Goal: Information Seeking & Learning: Understand process/instructions

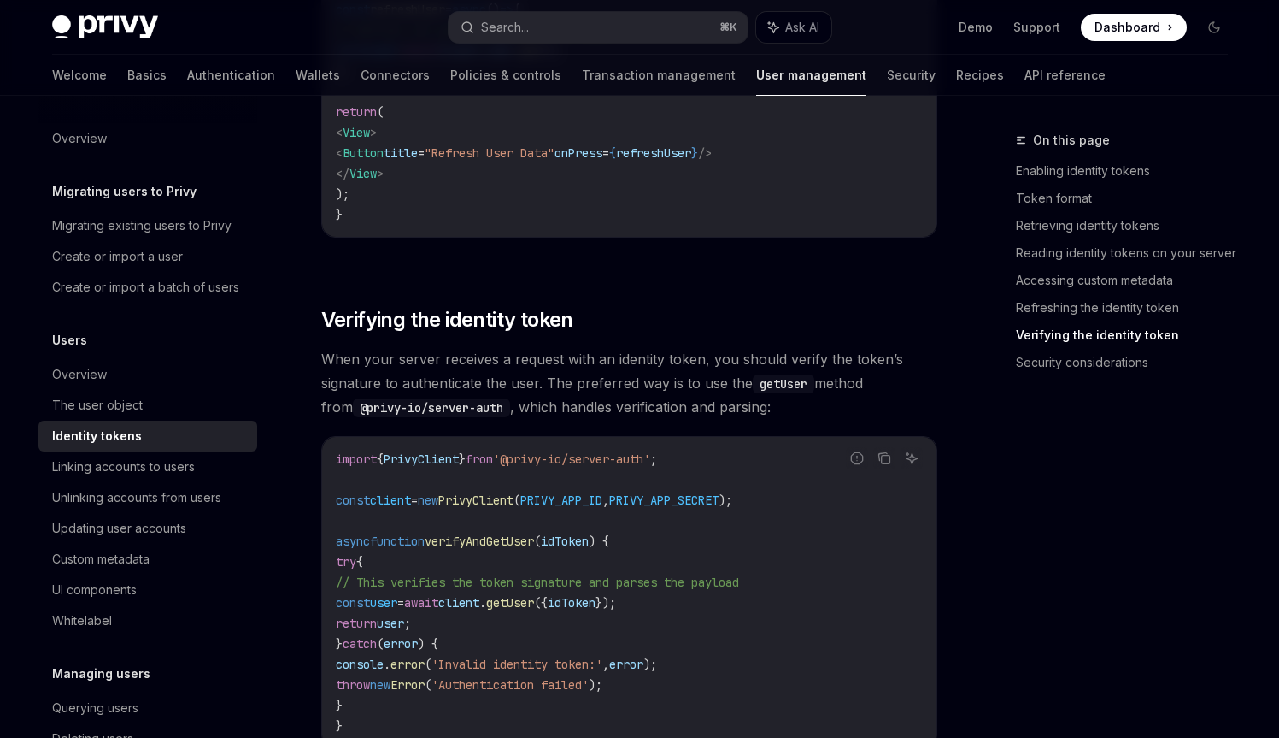
scroll to position [4733, 0]
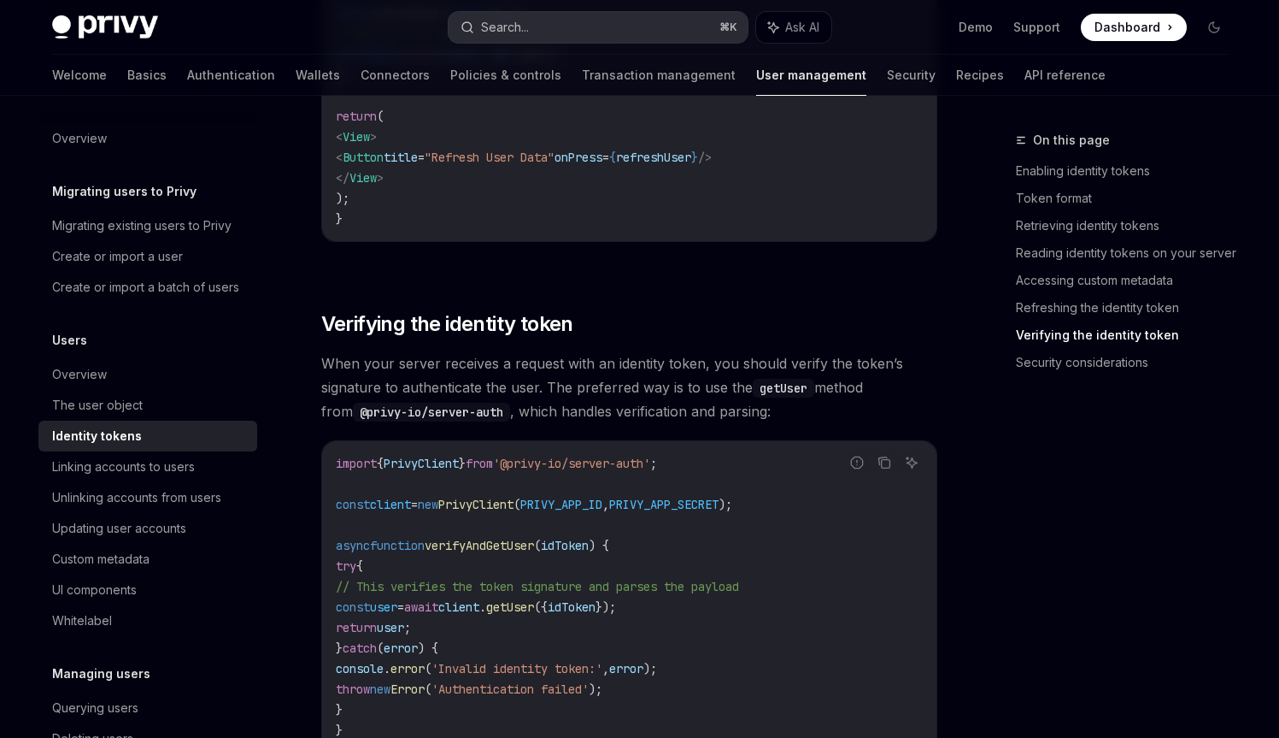
click at [536, 16] on button "Search... ⌘ K" at bounding box center [598, 27] width 299 height 31
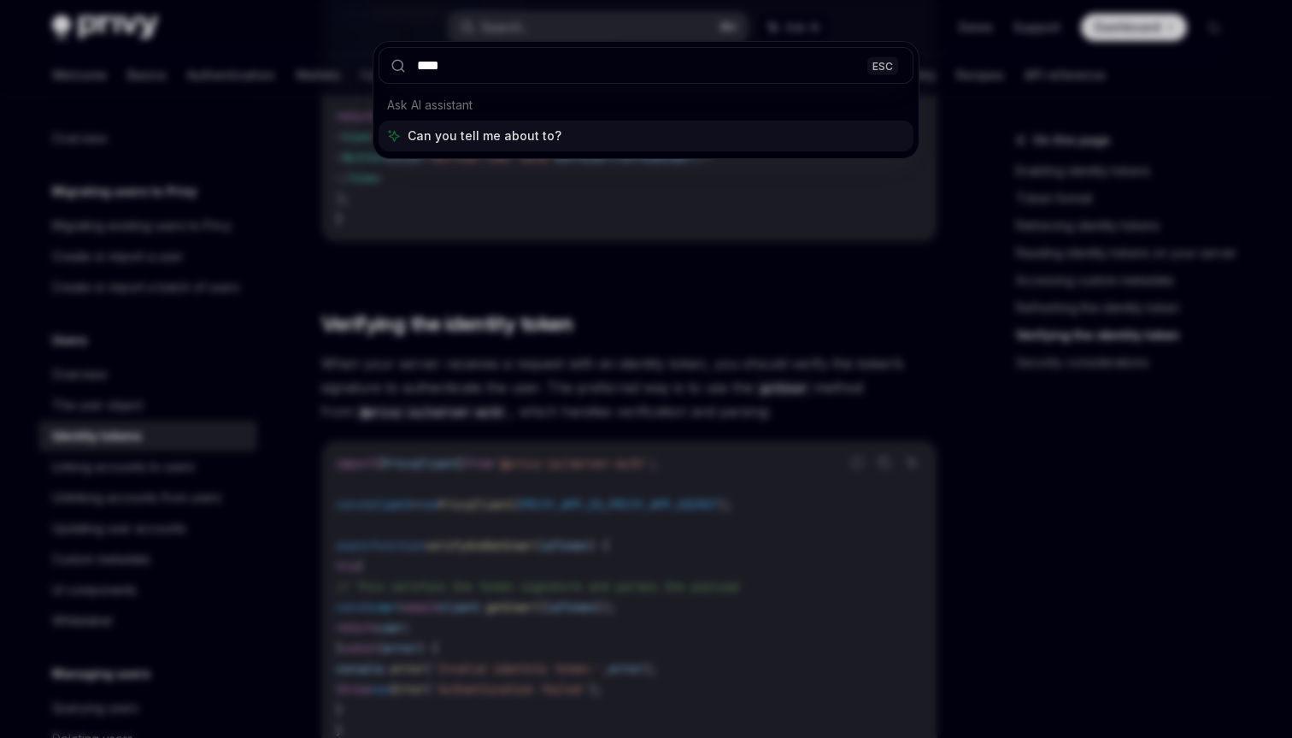
type input "*****"
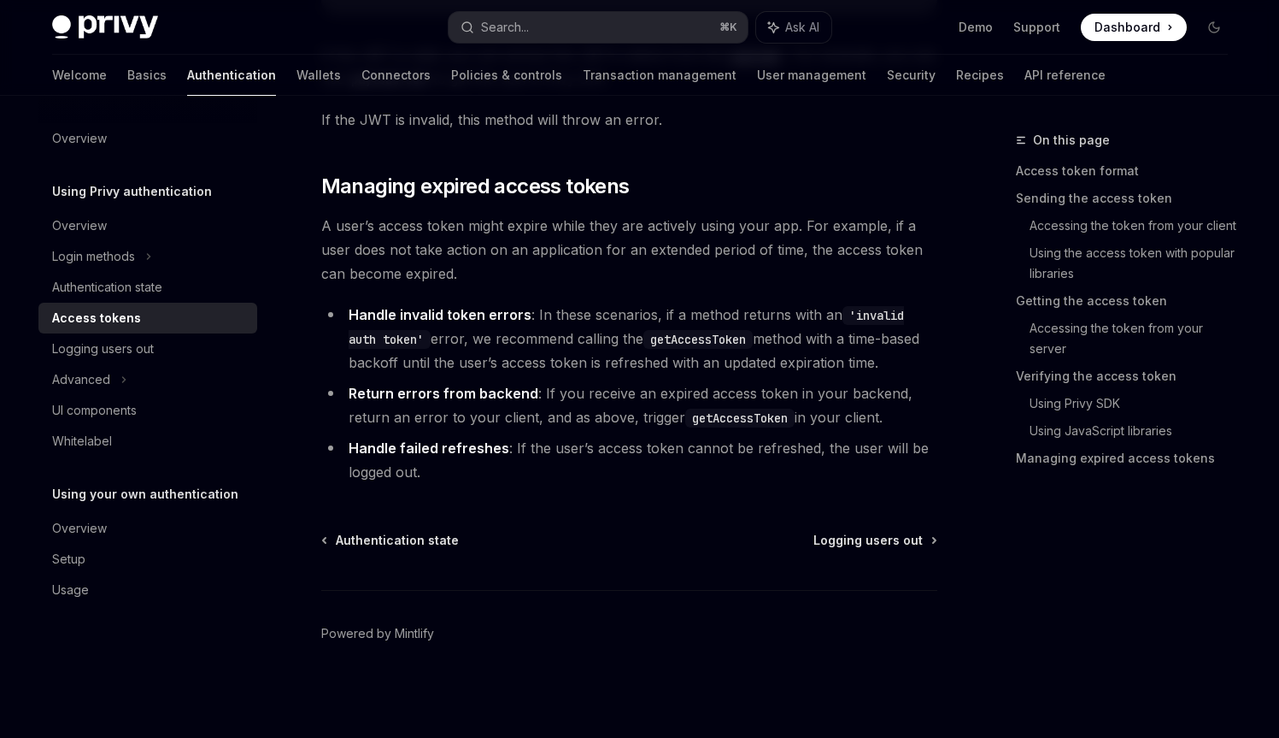
scroll to position [96, 0]
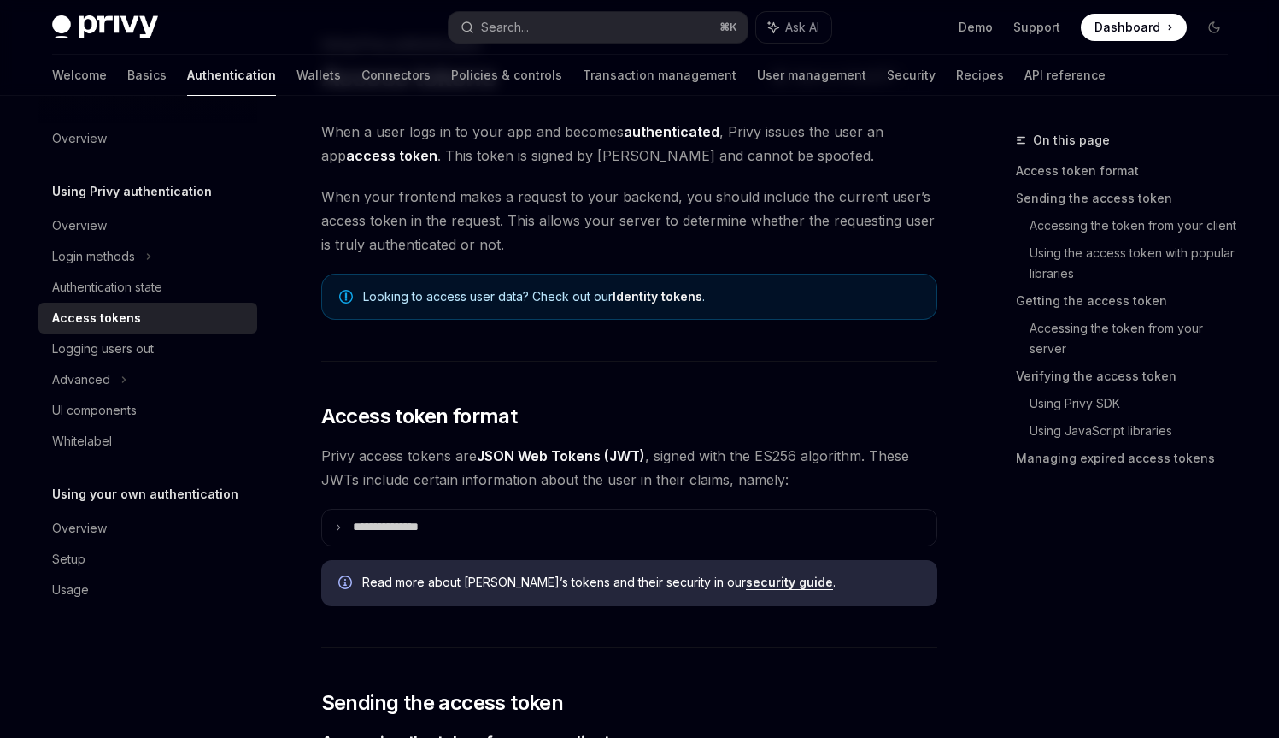
type textarea "*"
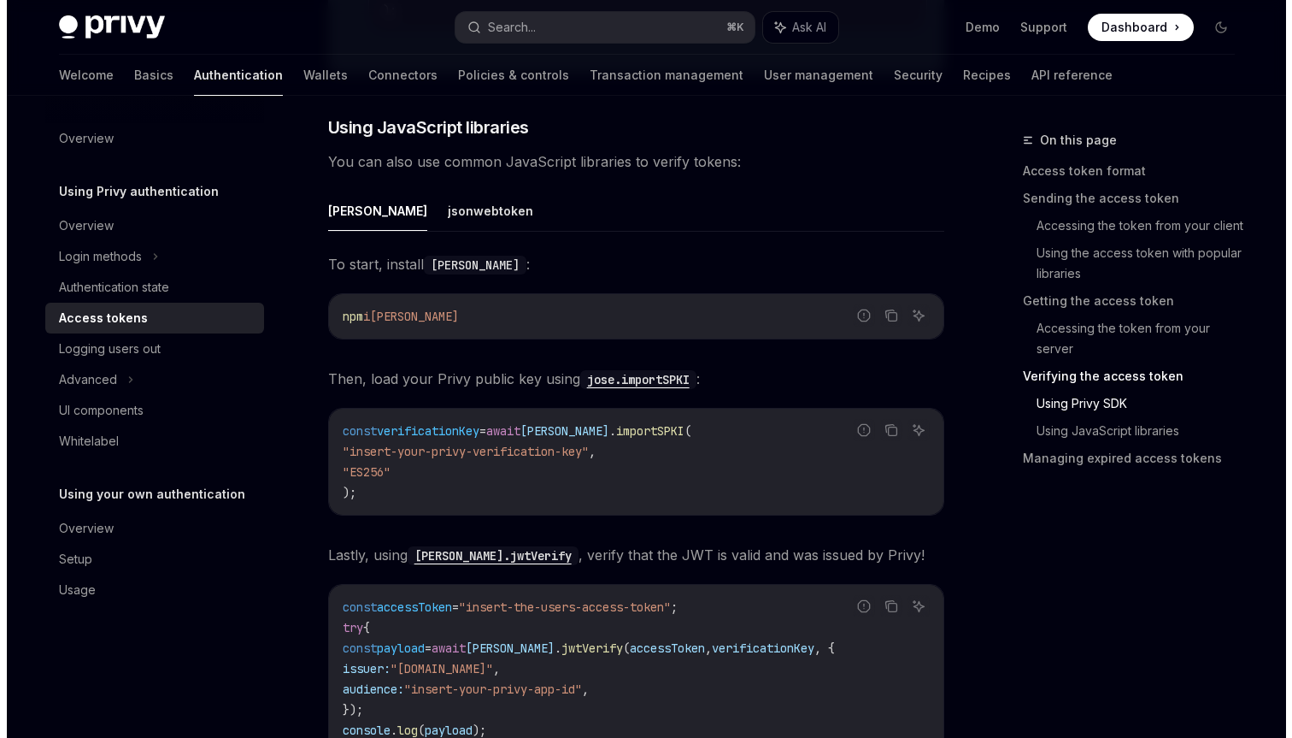
scroll to position [3881, 0]
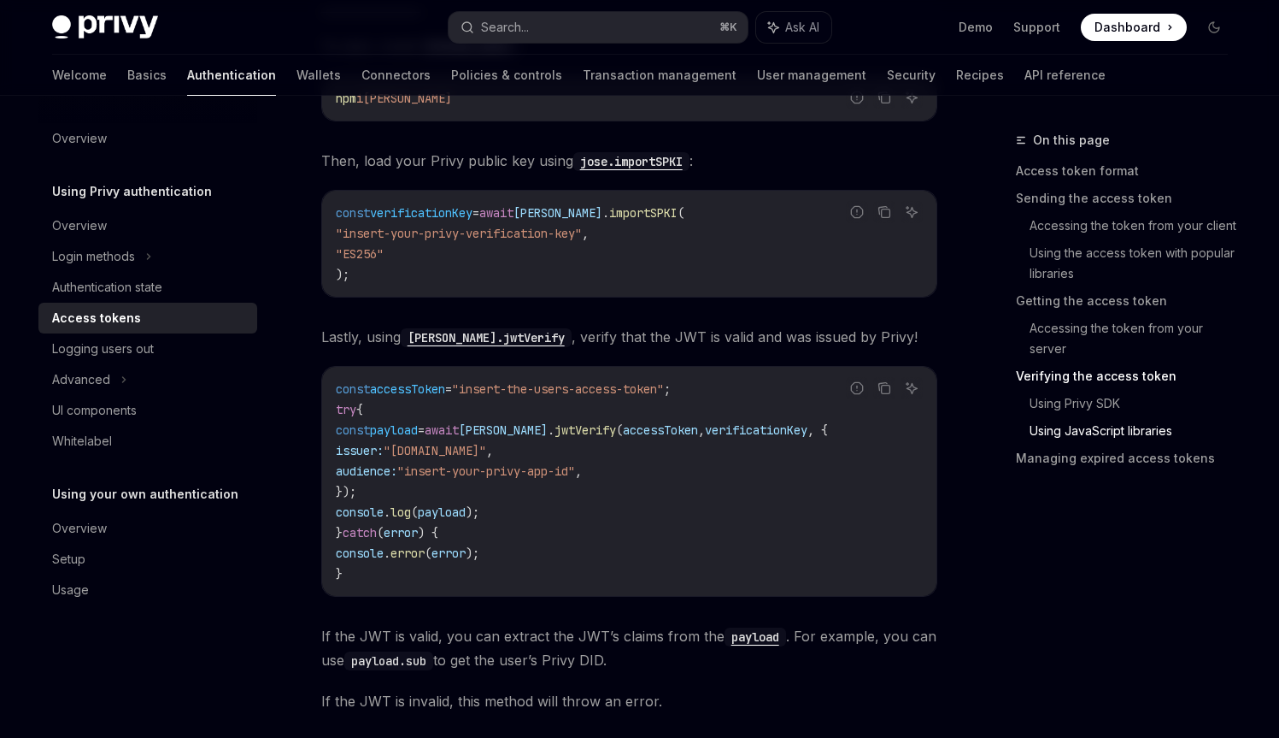
click at [579, 44] on div "Privy Docs home page Search... ⌘ K Ask AI Demo Support Dashboard Dashboard Sear…" at bounding box center [640, 27] width 1176 height 55
click at [579, 40] on button "Search... ⌘ K" at bounding box center [598, 27] width 299 height 31
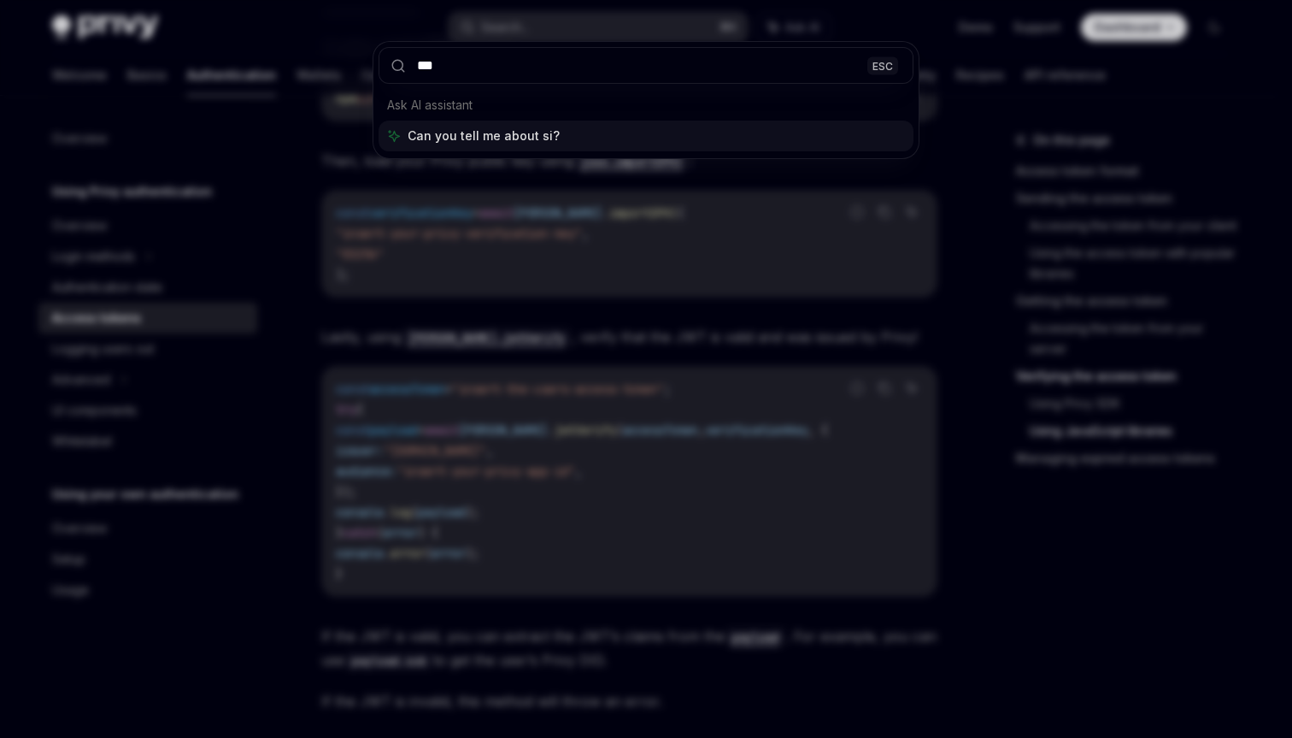
type input "****"
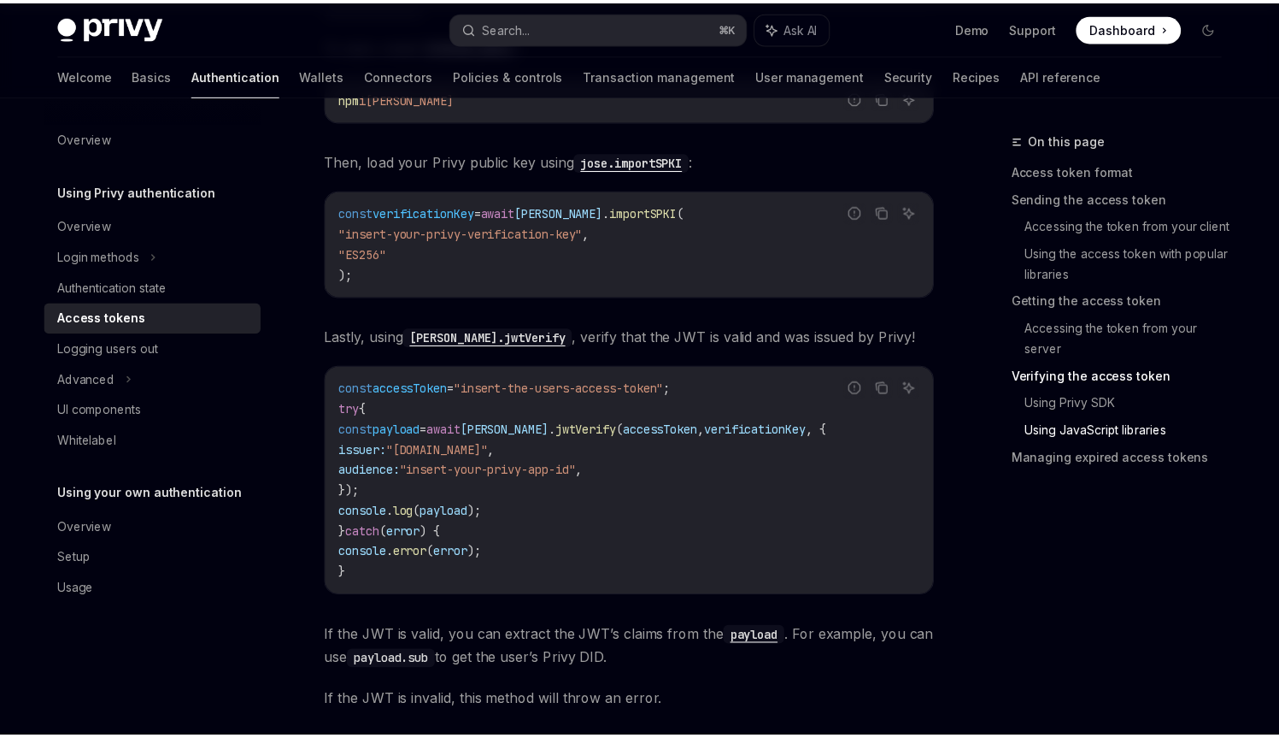
scroll to position [96, 0]
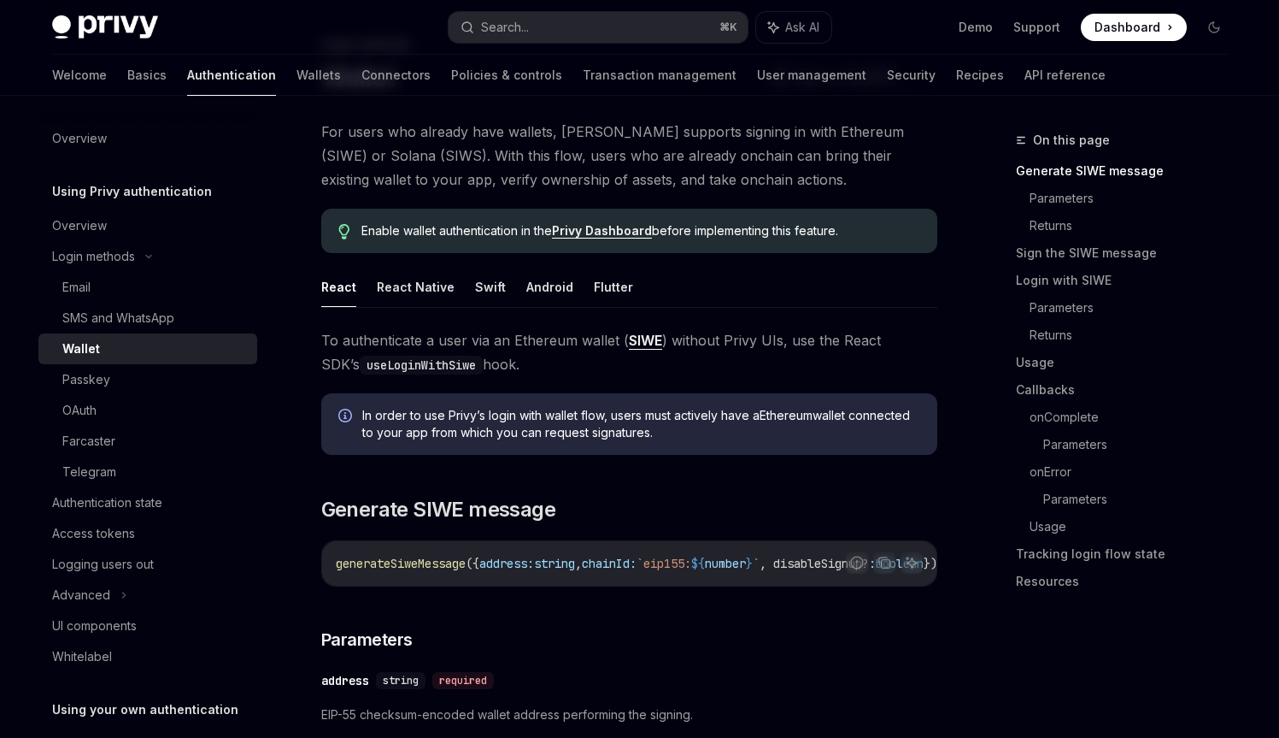
click at [405, 336] on span "To authenticate a user via an Ethereum wallet ( SIWE ) without Privy UIs, use t…" at bounding box center [629, 352] width 616 height 48
drag, startPoint x: 405, startPoint y: 336, endPoint x: 522, endPoint y: 339, distance: 117.1
click at [522, 339] on span "To authenticate a user via an Ethereum wallet ( SIWE ) without Privy UIs, use t…" at bounding box center [629, 352] width 616 height 48
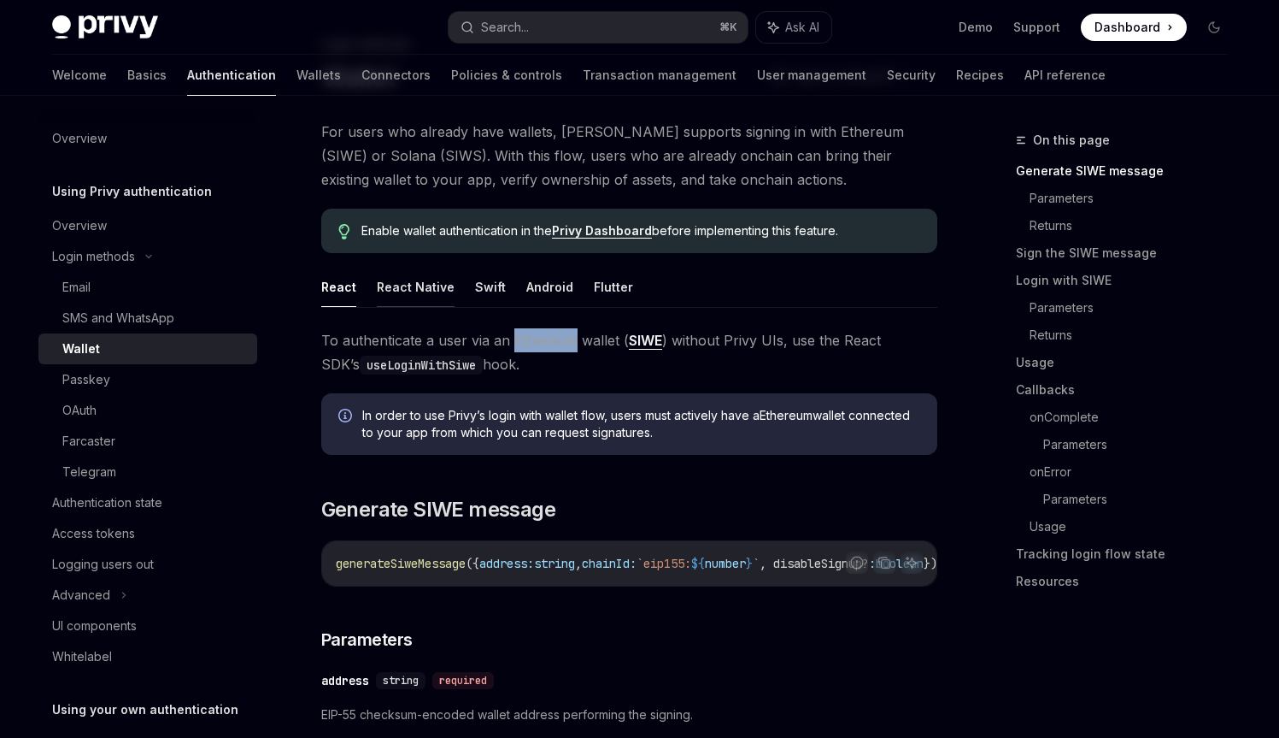
click at [410, 284] on button "React Native" at bounding box center [416, 287] width 78 height 40
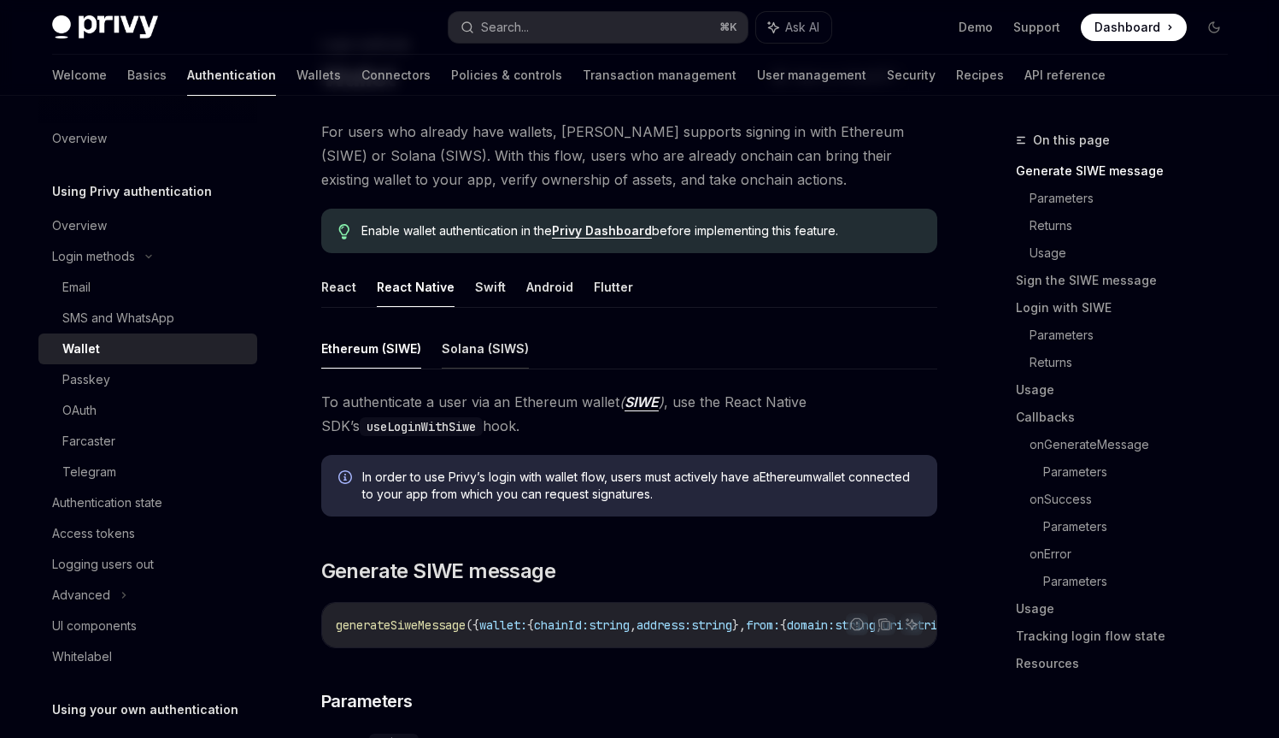
click at [485, 339] on button "Solana (SIWS)" at bounding box center [485, 348] width 87 height 40
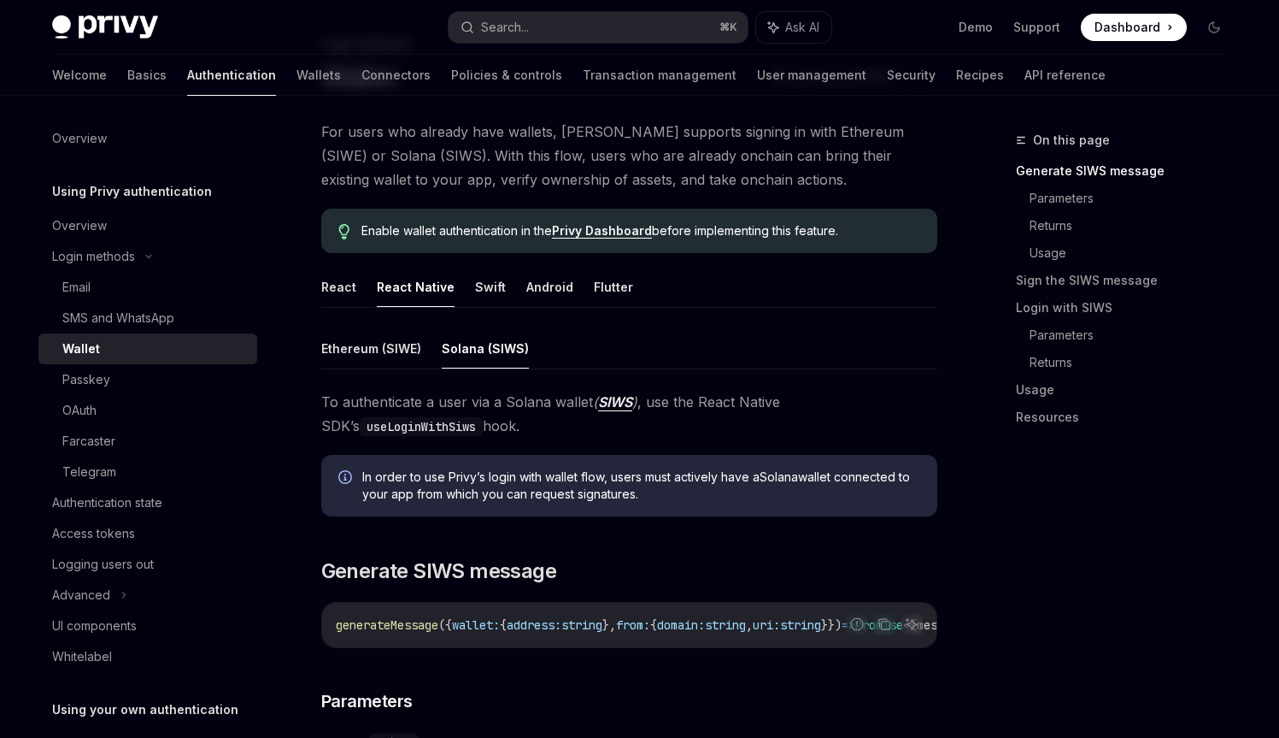
click at [508, 489] on span "In order to use [PERSON_NAME]’s login with wallet flow, users must actively hav…" at bounding box center [641, 485] width 558 height 34
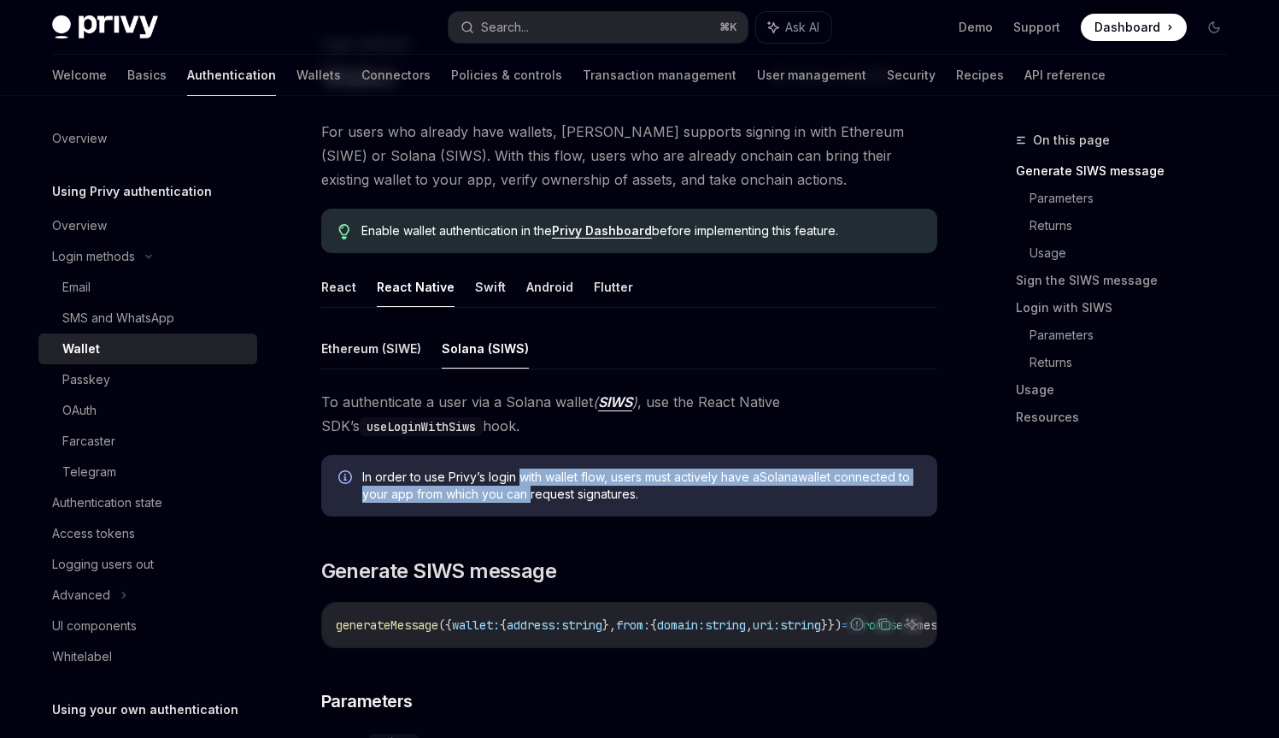
drag, startPoint x: 508, startPoint y: 489, endPoint x: 534, endPoint y: 474, distance: 30.2
click at [534, 474] on span "In order to use [PERSON_NAME]’s login with wallet flow, users must actively hav…" at bounding box center [641, 485] width 558 height 34
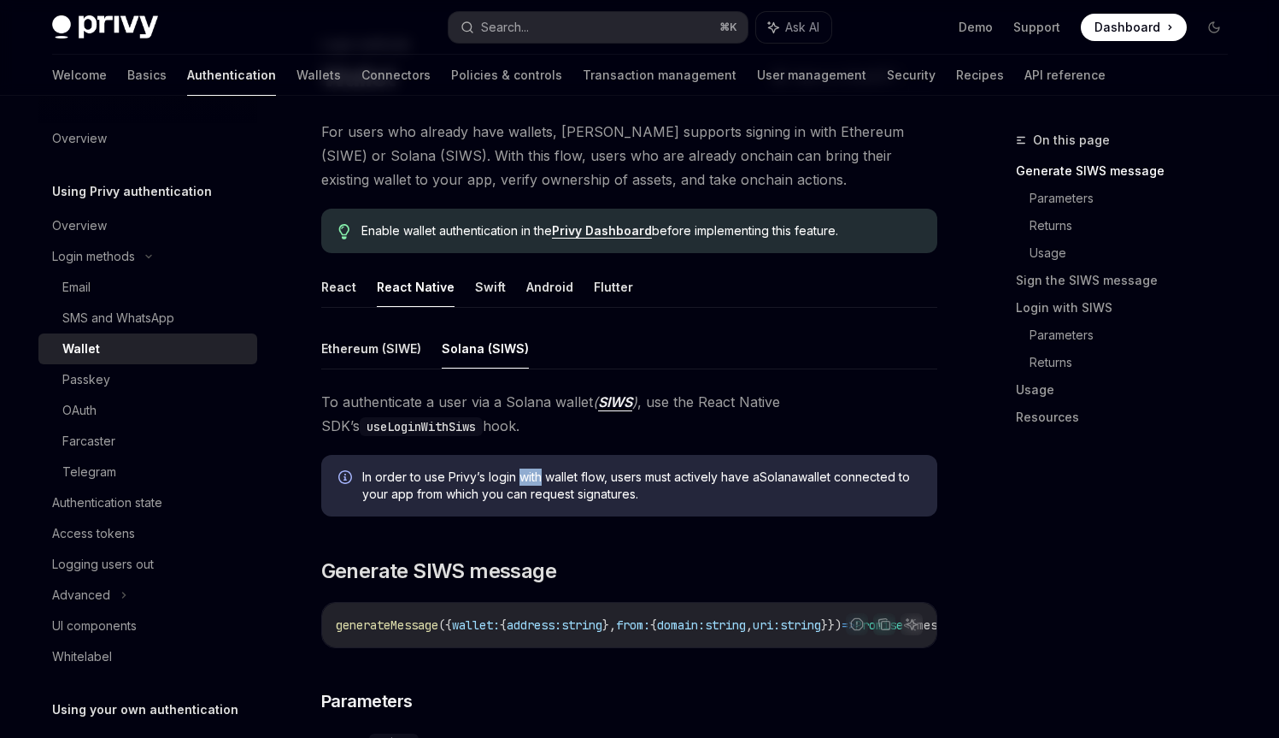
click at [534, 474] on span "In order to use [PERSON_NAME]’s login with wallet flow, users must actively hav…" at bounding box center [641, 485] width 558 height 34
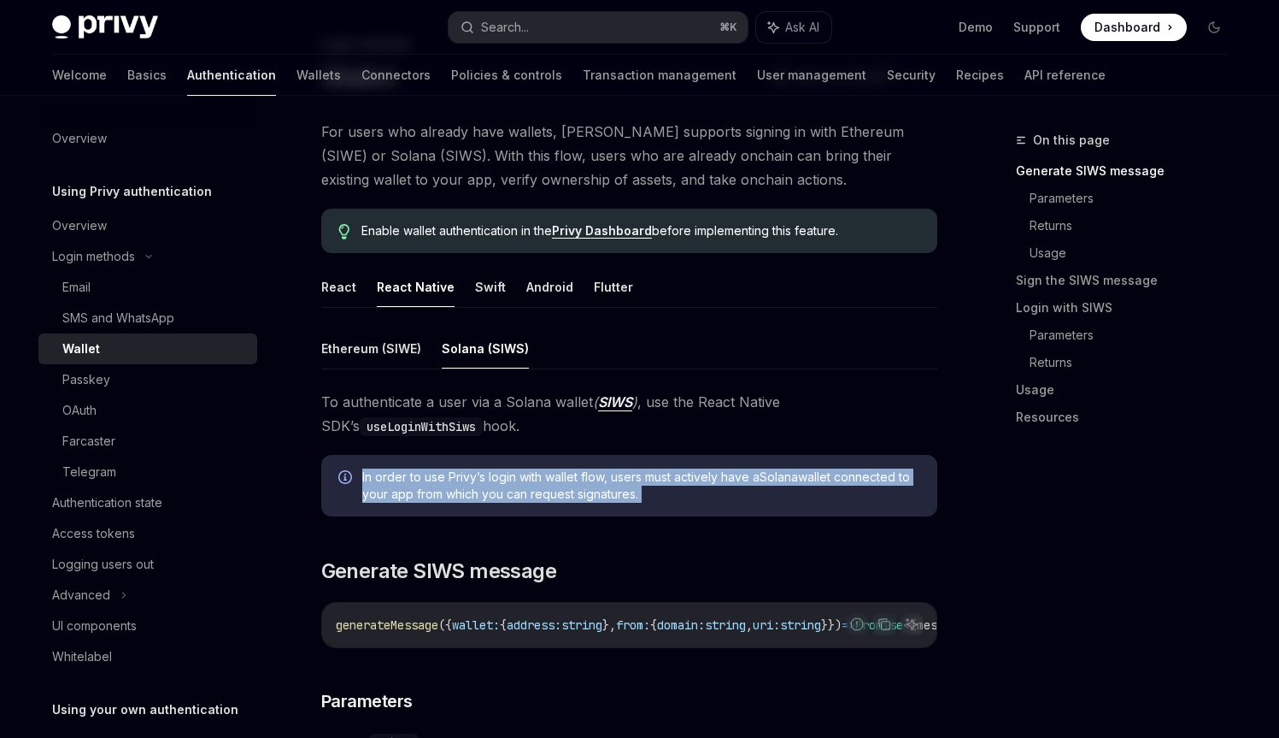
click at [534, 474] on span "In order to use [PERSON_NAME]’s login with wallet flow, users must actively hav…" at bounding box center [641, 485] width 558 height 34
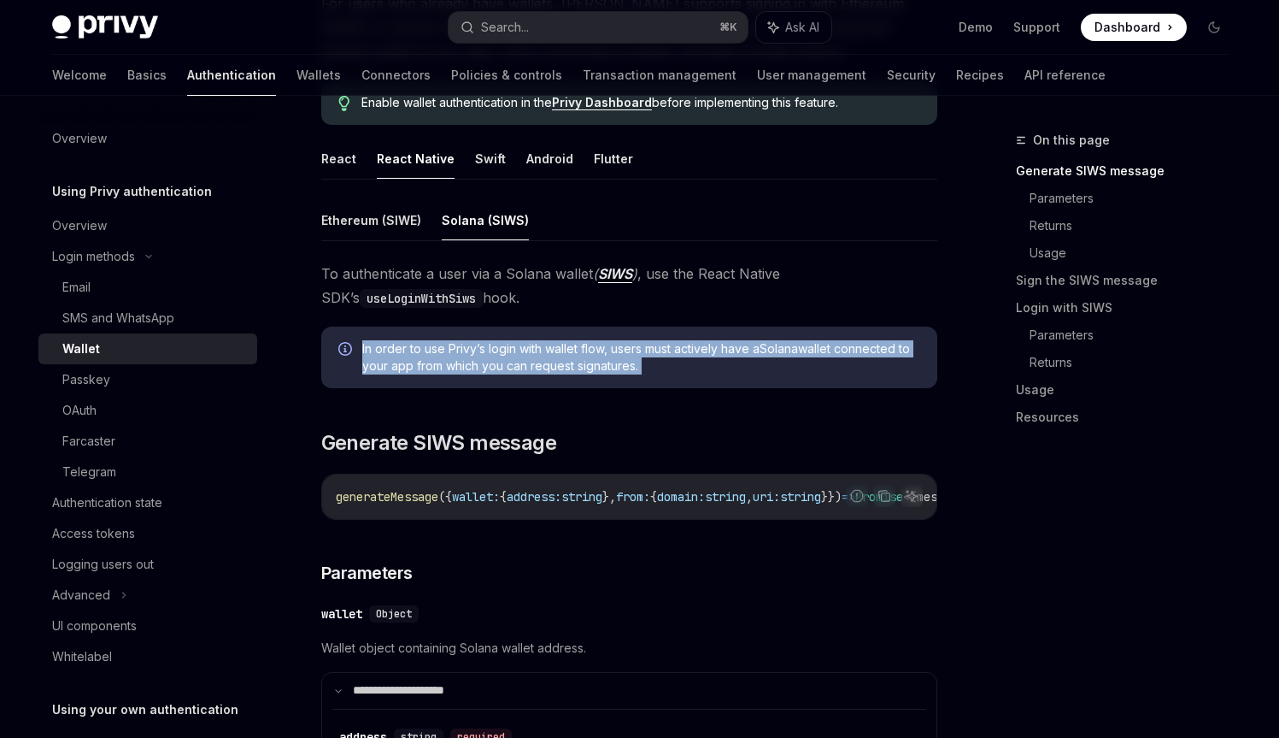
scroll to position [233, 0]
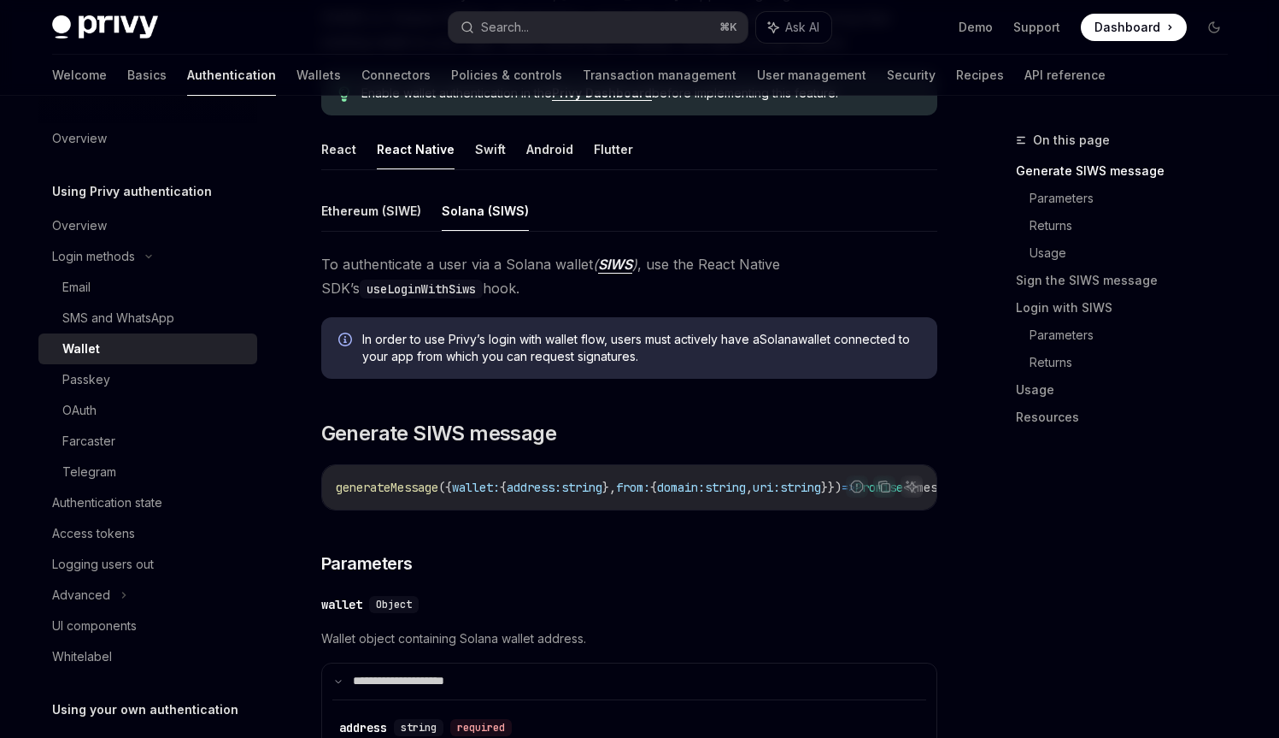
click at [389, 645] on span "Wallet object containing Solana wallet address." at bounding box center [629, 638] width 616 height 21
drag, startPoint x: 389, startPoint y: 646, endPoint x: 429, endPoint y: 646, distance: 40.2
click at [429, 646] on span "Wallet object containing Solana wallet address." at bounding box center [629, 638] width 616 height 21
drag, startPoint x: 429, startPoint y: 646, endPoint x: 569, endPoint y: 650, distance: 140.2
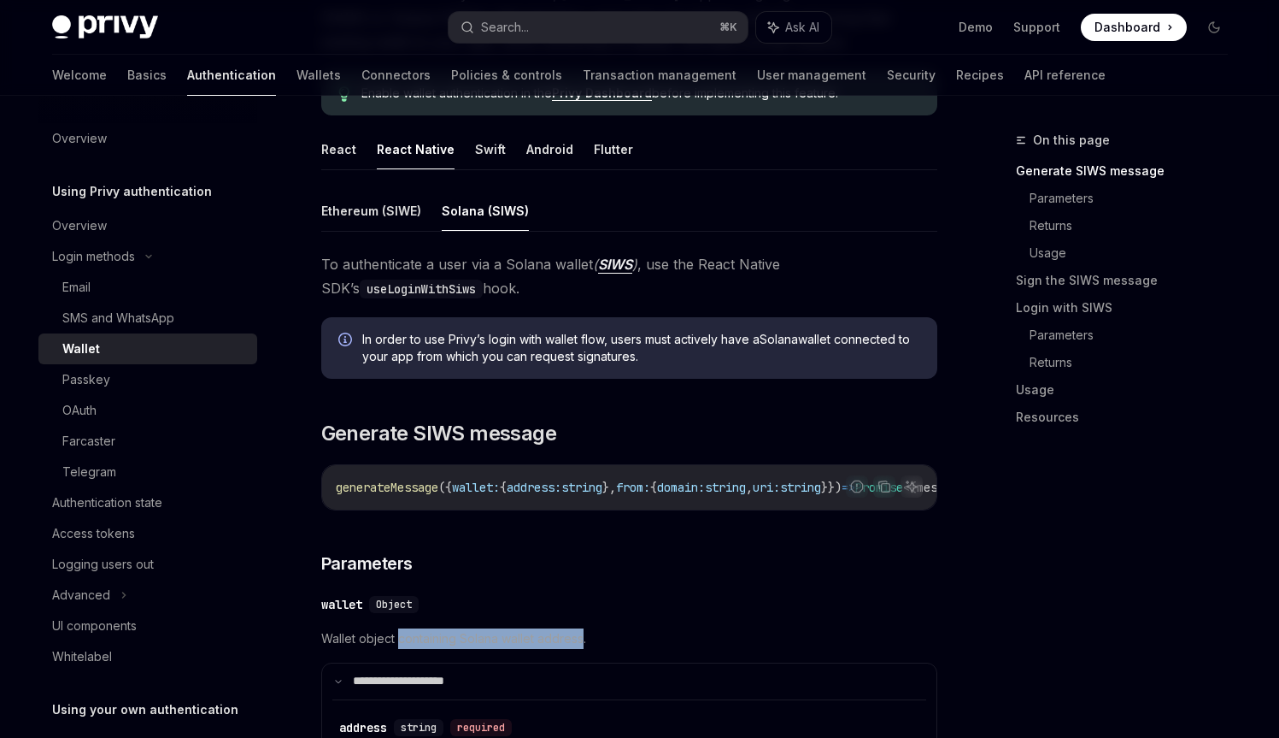
click at [569, 649] on span "Wallet object containing Solana wallet address." at bounding box center [629, 638] width 616 height 21
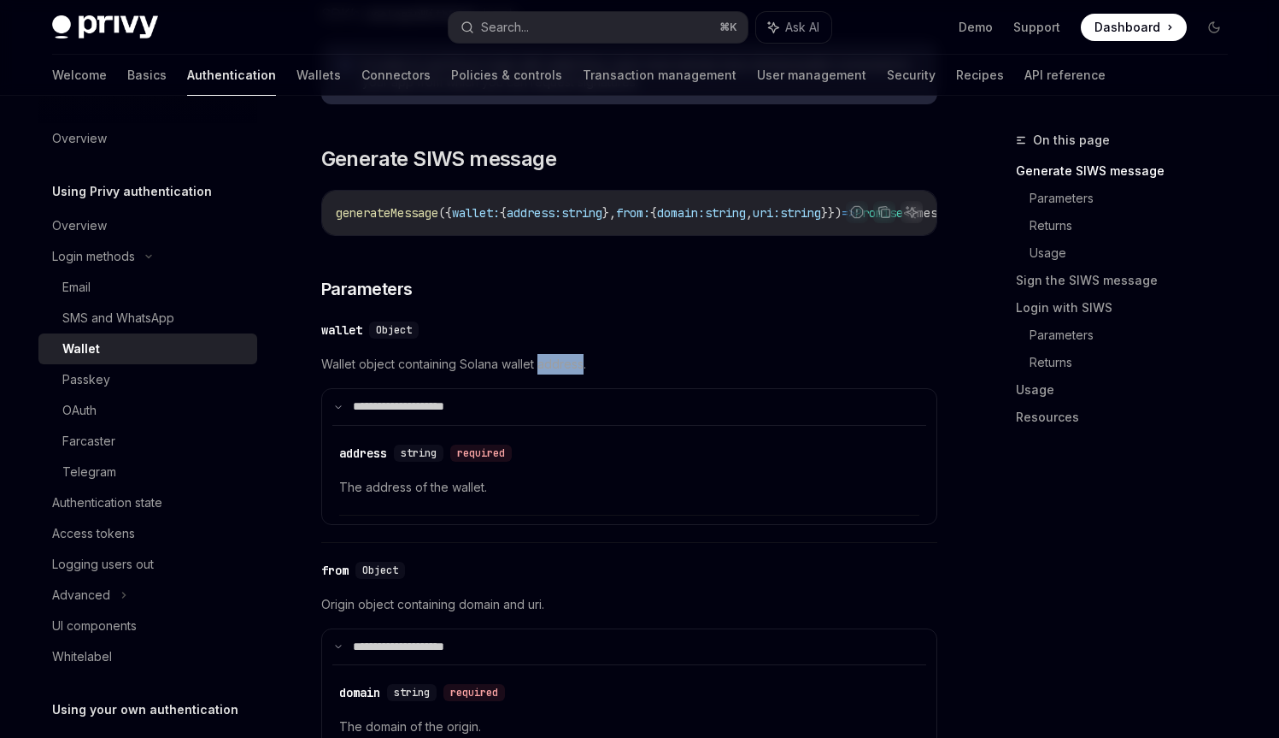
scroll to position [510, 0]
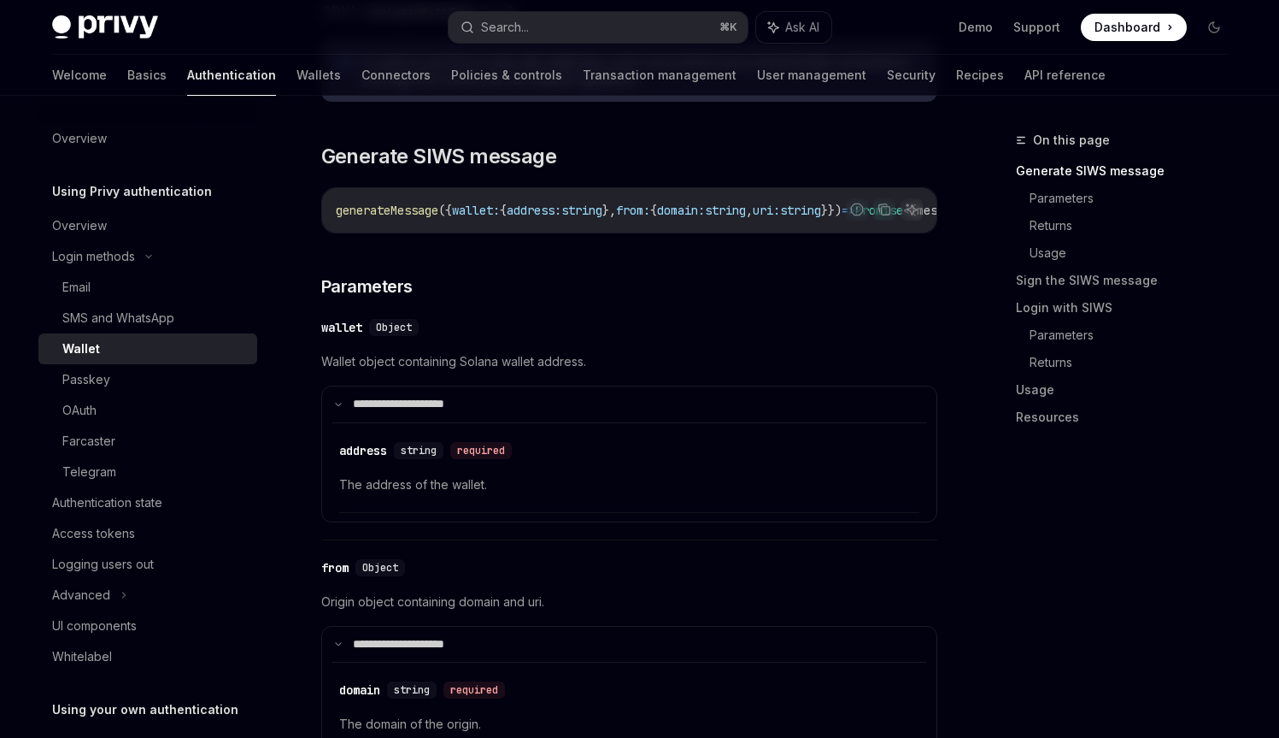
click at [407, 372] on span "Wallet object containing Solana wallet address." at bounding box center [629, 361] width 616 height 21
drag, startPoint x: 407, startPoint y: 373, endPoint x: 571, endPoint y: 371, distance: 164.1
click at [571, 371] on span "Wallet object containing Solana wallet address." at bounding box center [629, 361] width 616 height 21
drag, startPoint x: 571, startPoint y: 371, endPoint x: 583, endPoint y: 371, distance: 12.0
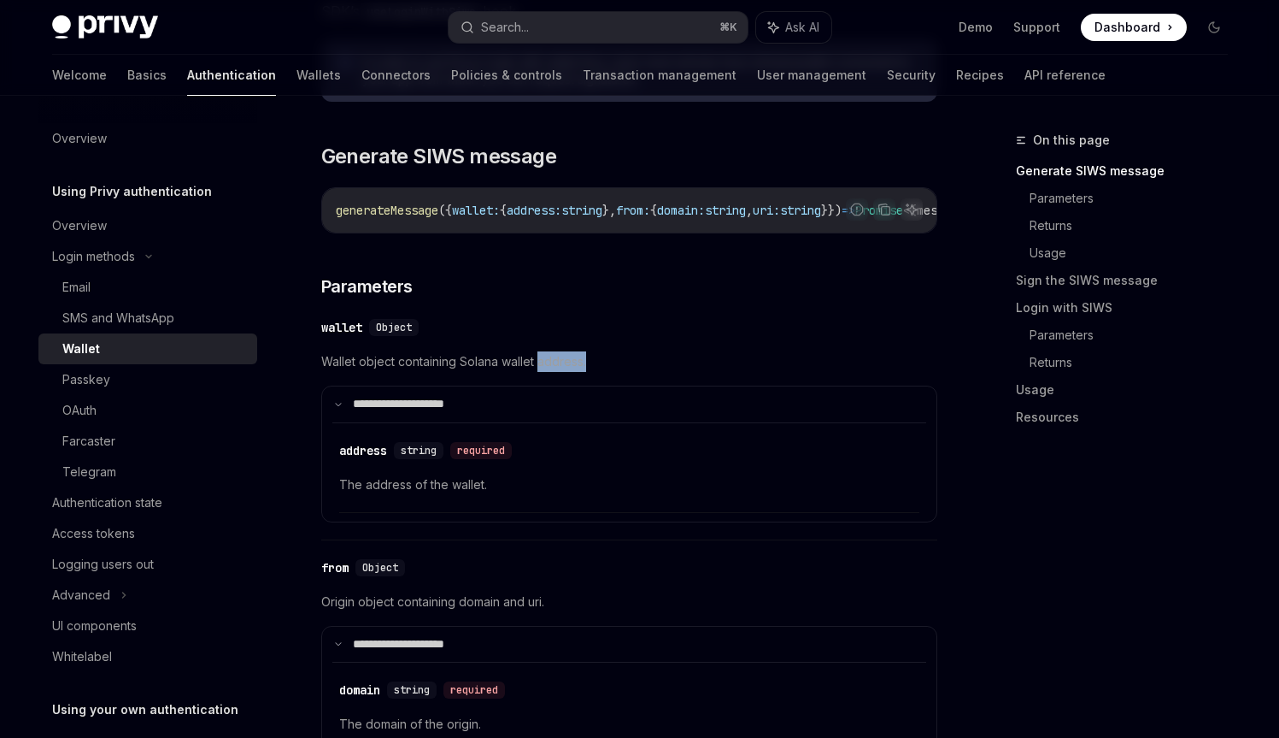
click at [583, 371] on span "Wallet object containing Solana wallet address." at bounding box center [629, 361] width 616 height 21
drag, startPoint x: 583, startPoint y: 371, endPoint x: 346, endPoint y: 370, distance: 236.7
click at [346, 370] on span "Wallet object containing Solana wallet address." at bounding box center [629, 361] width 616 height 21
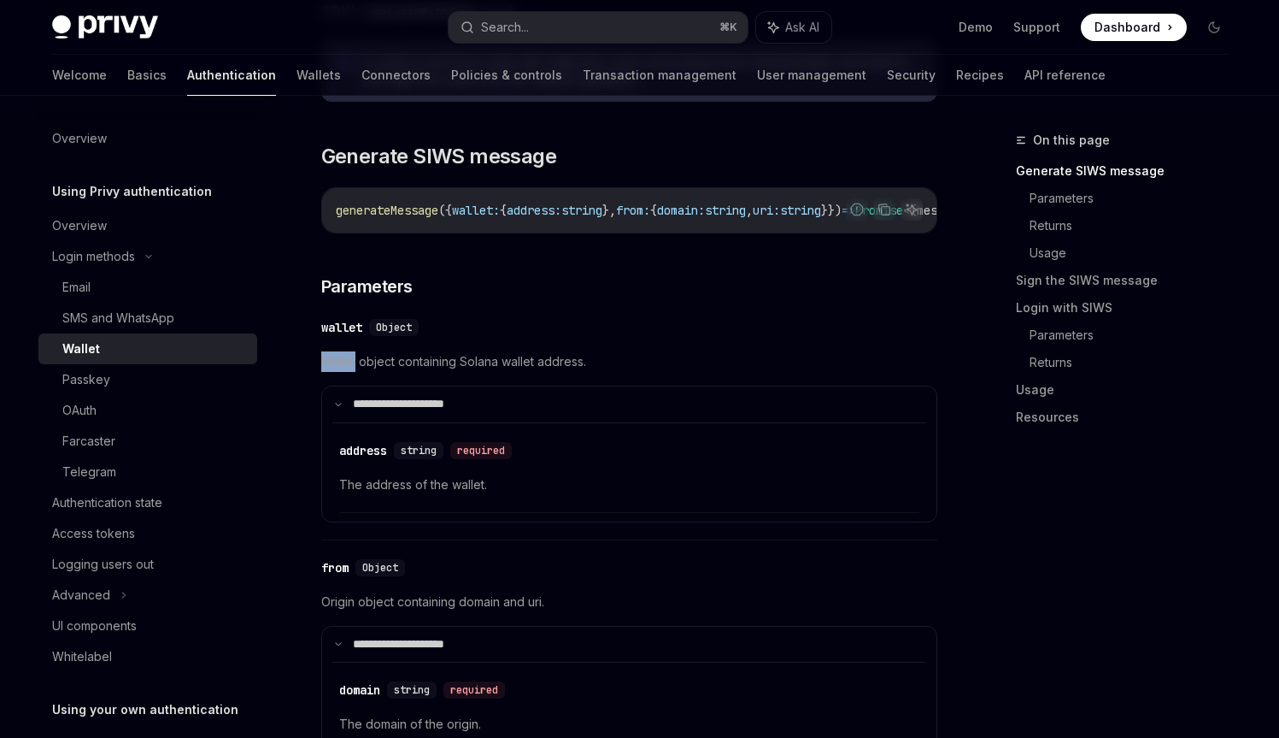
click at [345, 370] on span "Wallet object containing Solana wallet address." at bounding box center [629, 361] width 616 height 21
click at [339, 371] on span "Wallet object containing Solana wallet address." at bounding box center [629, 361] width 616 height 21
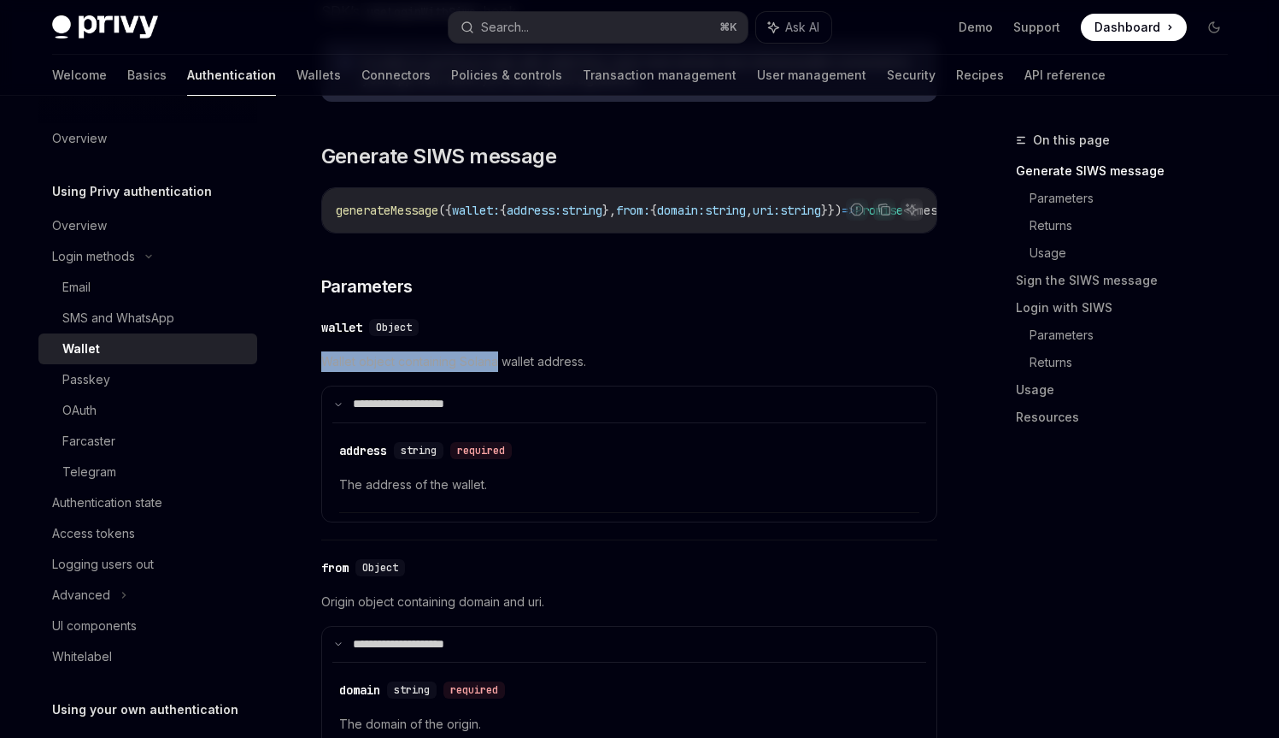
drag, startPoint x: 339, startPoint y: 371, endPoint x: 465, endPoint y: 370, distance: 125.6
click at [465, 370] on span "Wallet object containing Solana wallet address." at bounding box center [629, 361] width 616 height 21
click at [444, 368] on span "Wallet object containing Solana wallet address." at bounding box center [629, 361] width 616 height 21
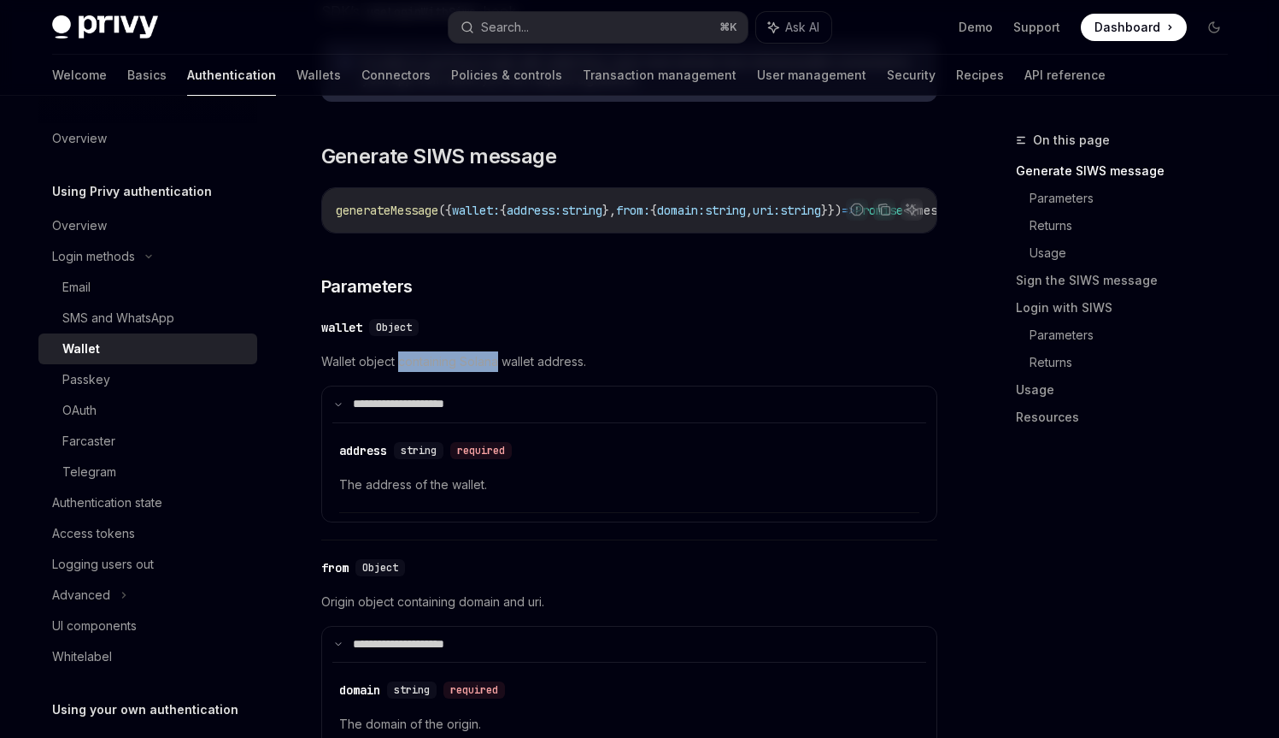
drag, startPoint x: 444, startPoint y: 368, endPoint x: 473, endPoint y: 372, distance: 30.1
click at [473, 372] on span "Wallet object containing Solana wallet address." at bounding box center [629, 361] width 616 height 21
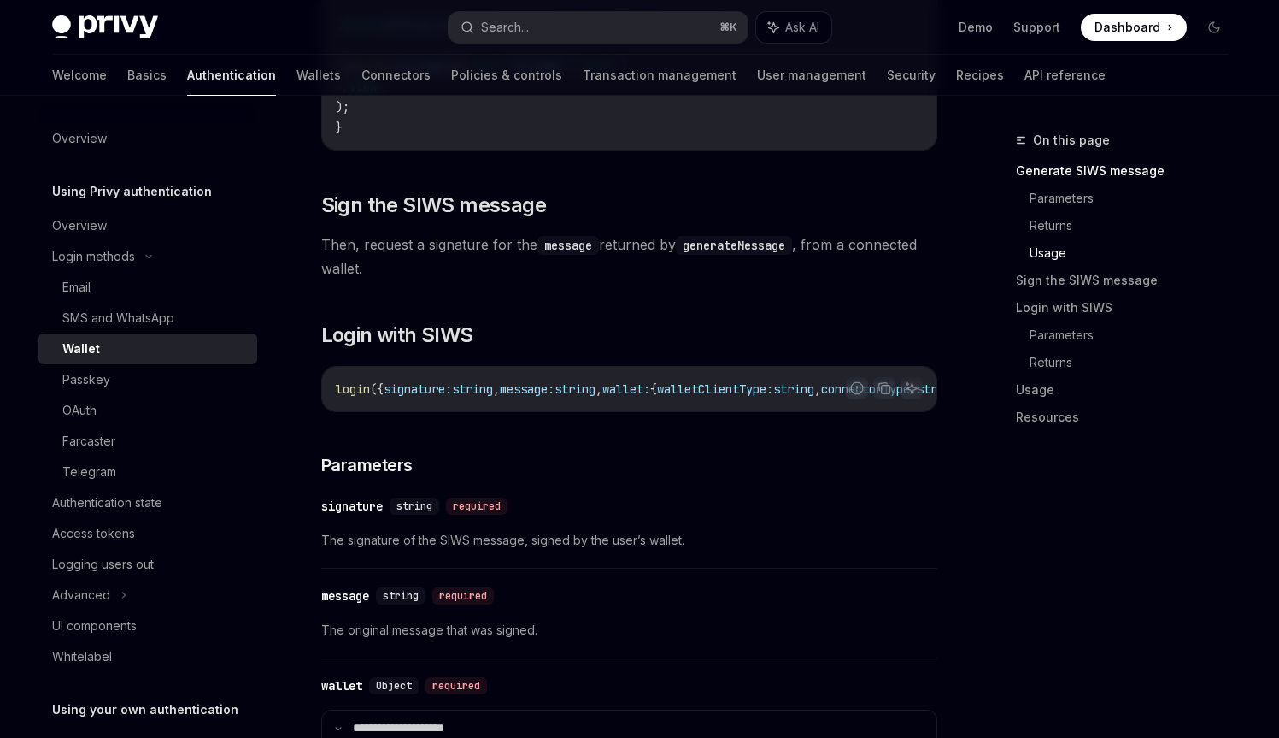
scroll to position [2272, 0]
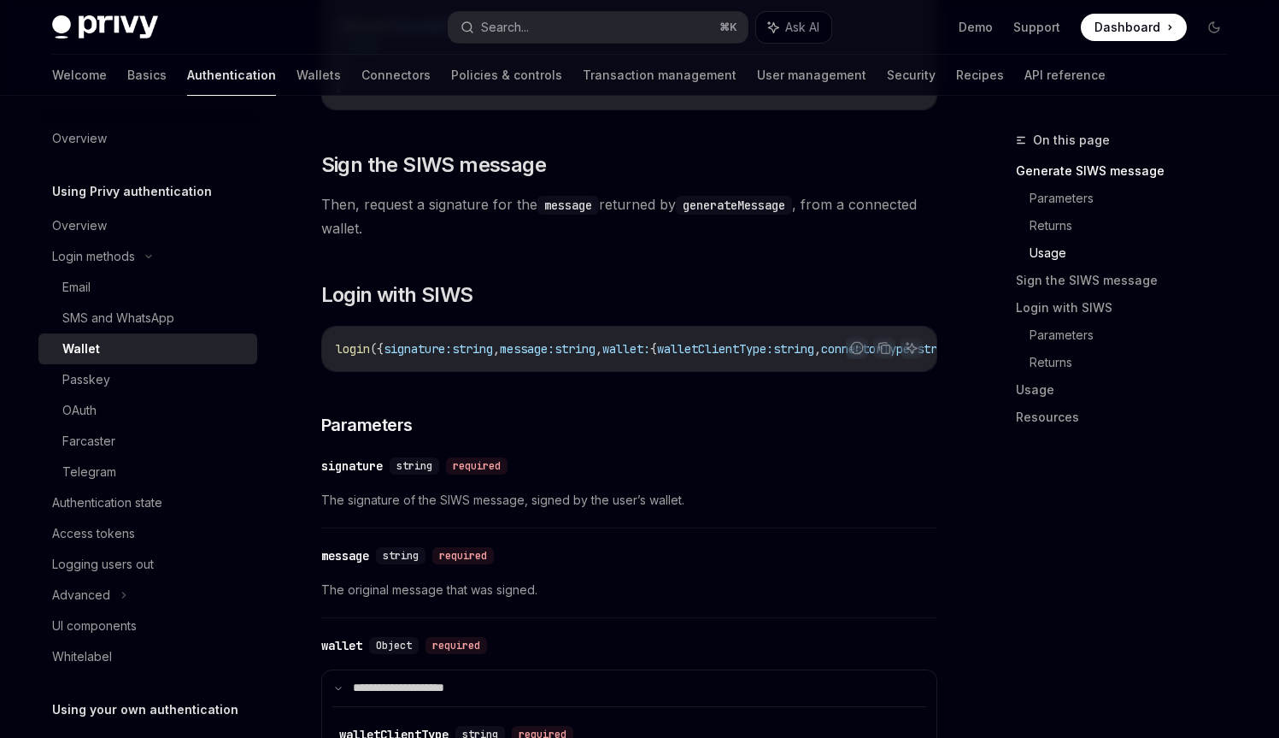
click at [406, 371] on div "login ({ signature: string , message: string , wallet: { walletClientType: stri…" at bounding box center [629, 348] width 614 height 44
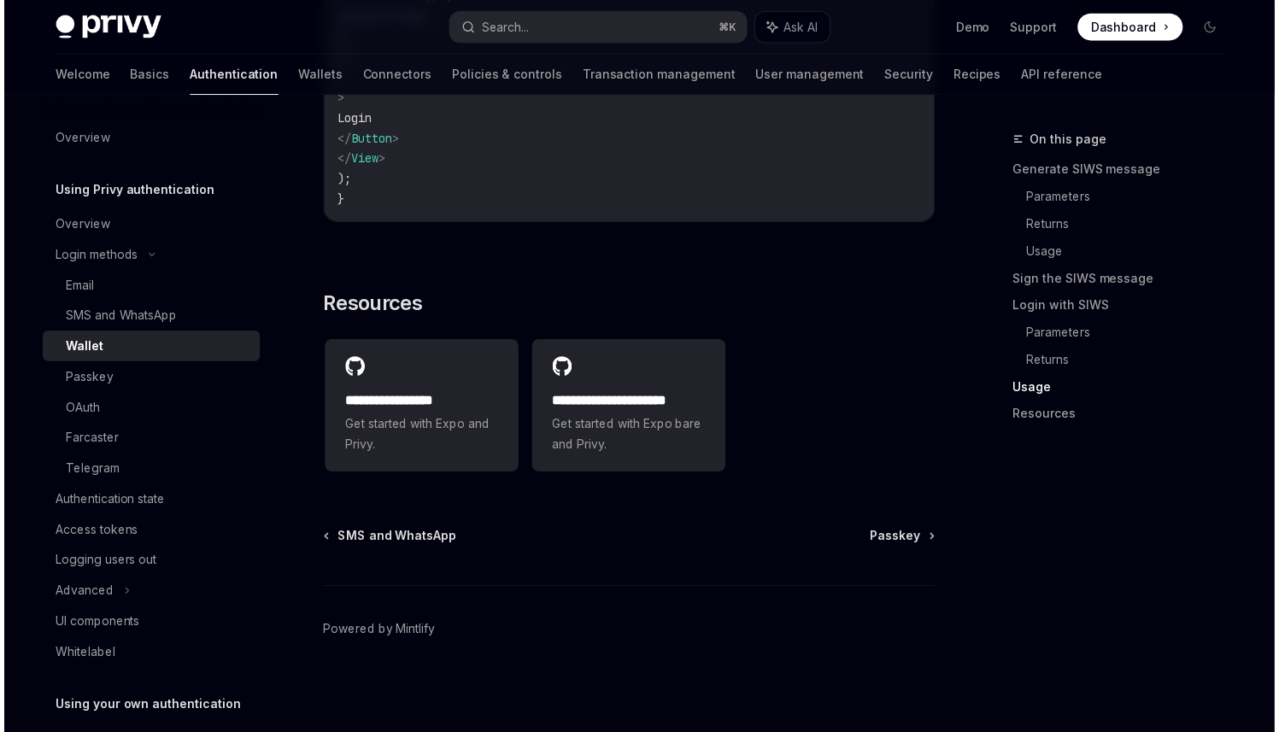
scroll to position [4213, 0]
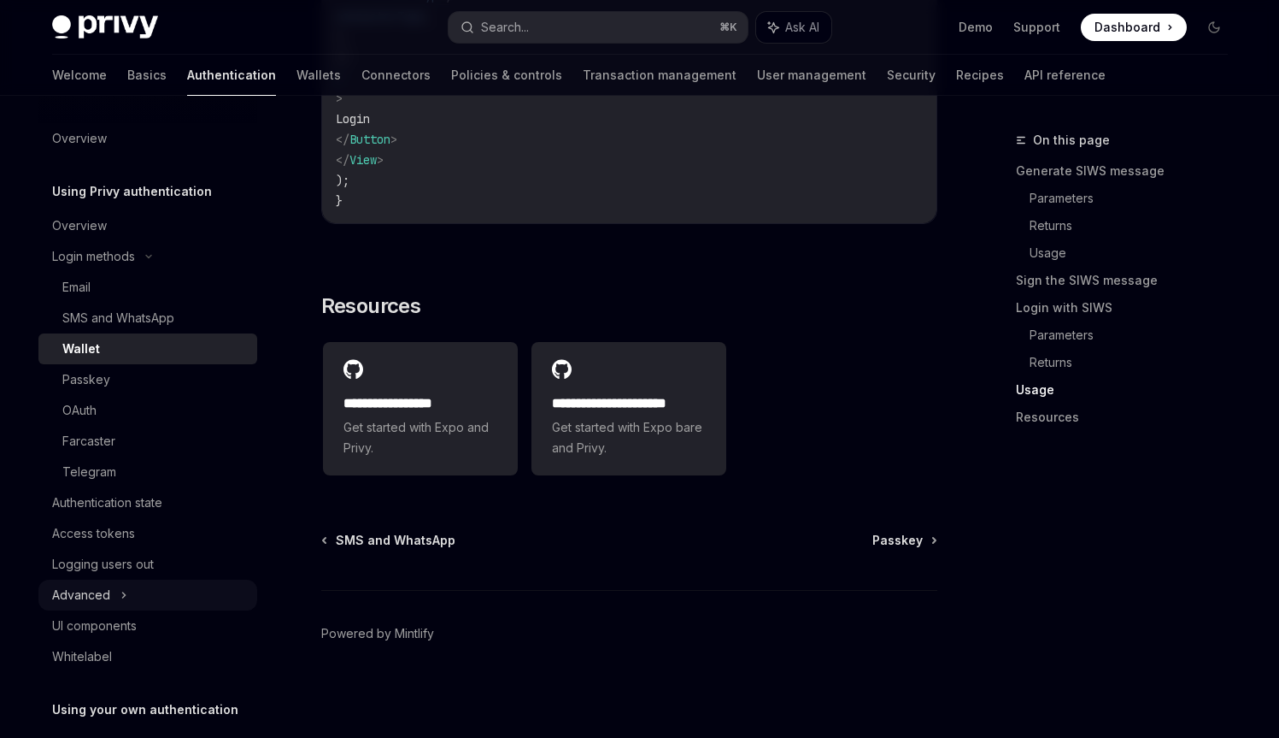
click at [124, 591] on icon at bounding box center [123, 595] width 7 height 21
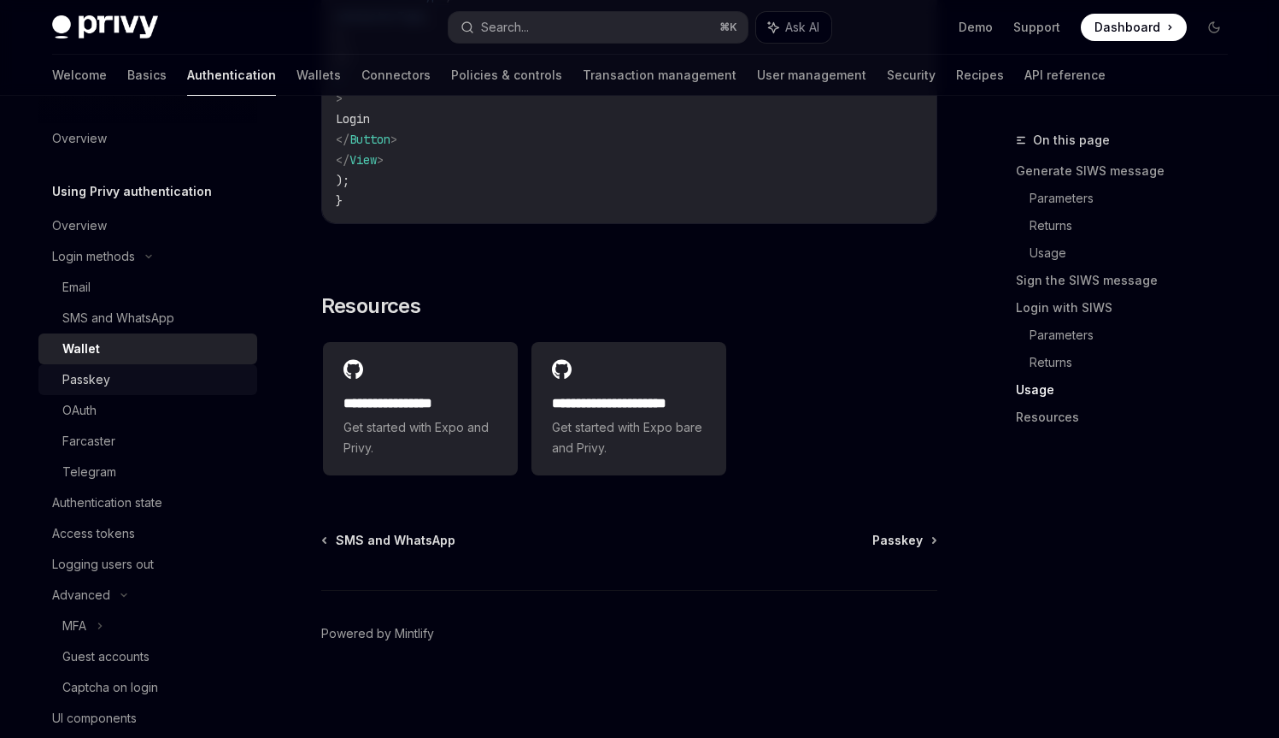
type textarea "*"
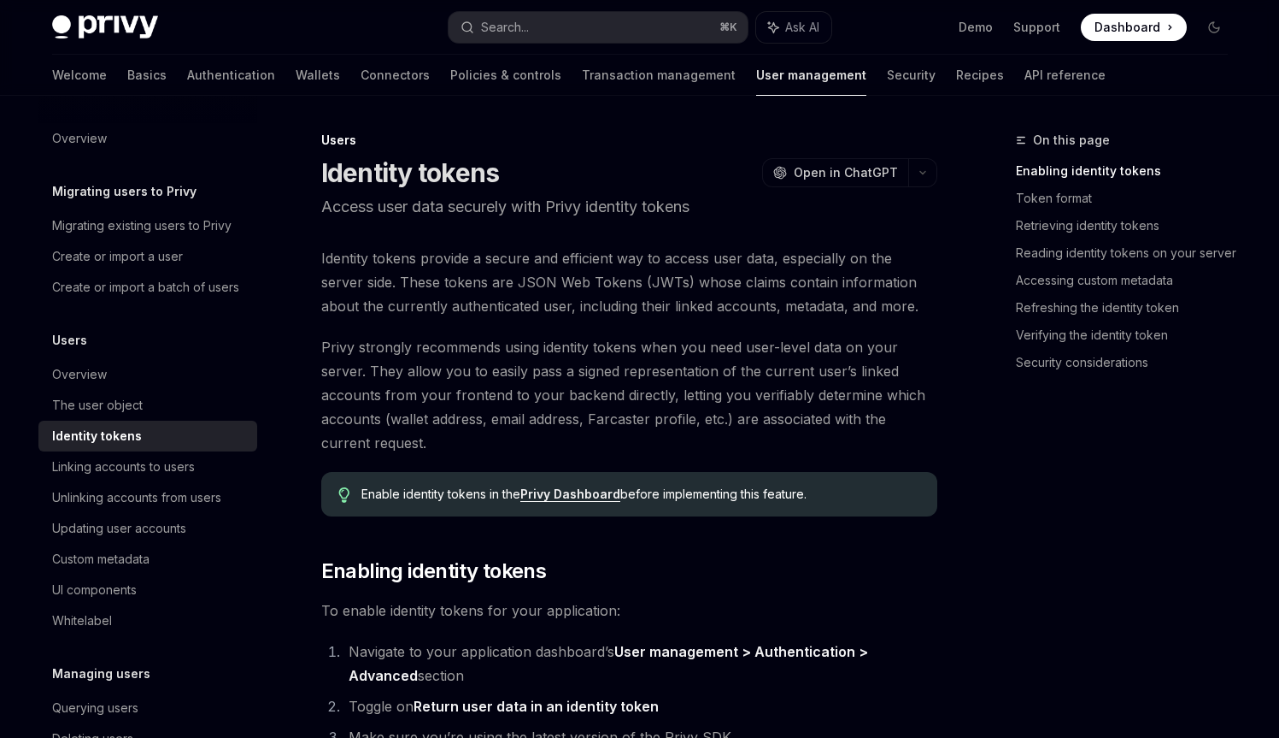
click at [542, 250] on span "Identity tokens provide a secure and efficient way to access user data, especia…" at bounding box center [629, 282] width 616 height 72
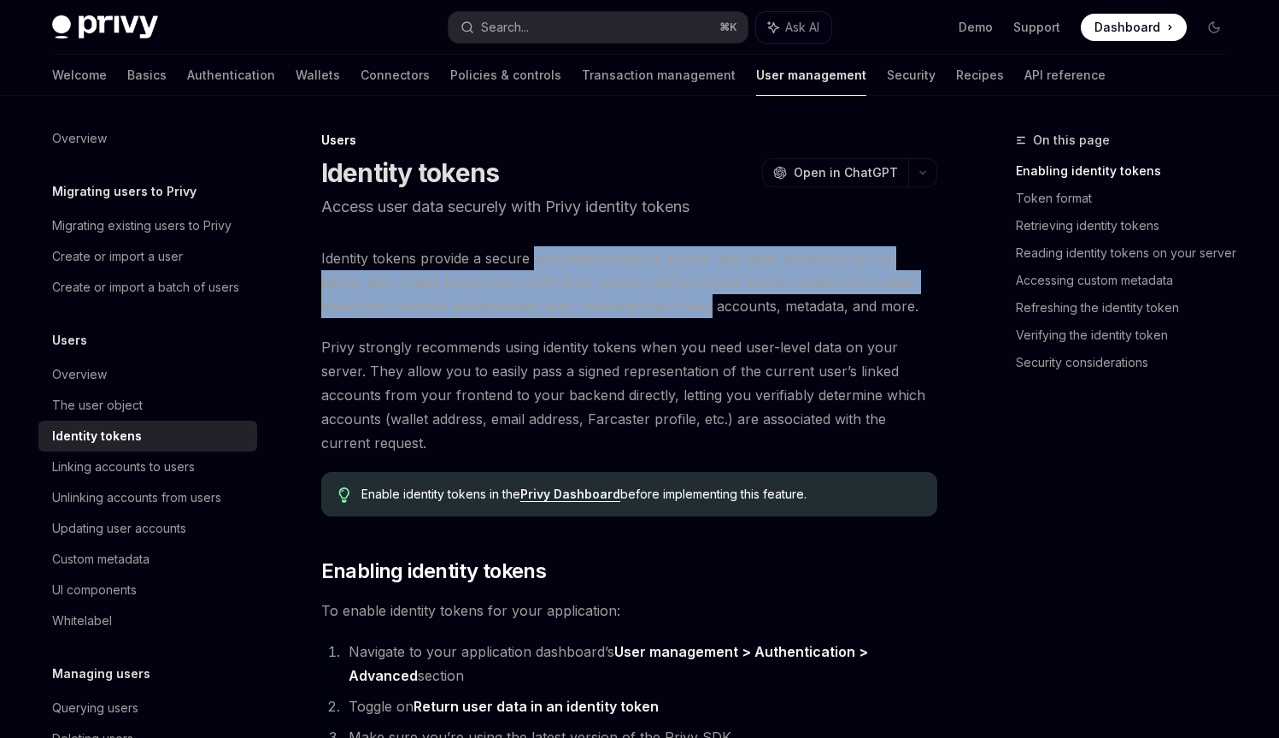
drag, startPoint x: 542, startPoint y: 250, endPoint x: 640, endPoint y: 310, distance: 115.5
click at [638, 315] on span "Identity tokens provide a secure and efficient way to access user data, especia…" at bounding box center [629, 282] width 616 height 72
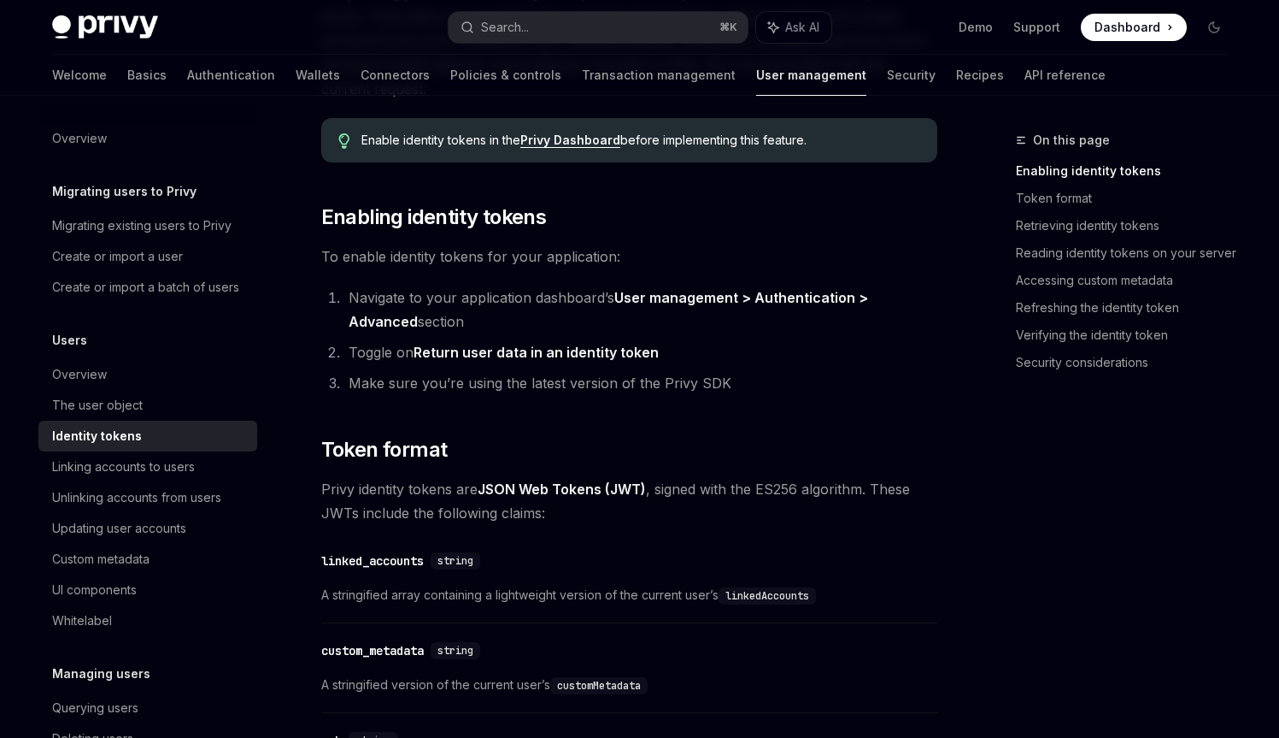
scroll to position [356, 0]
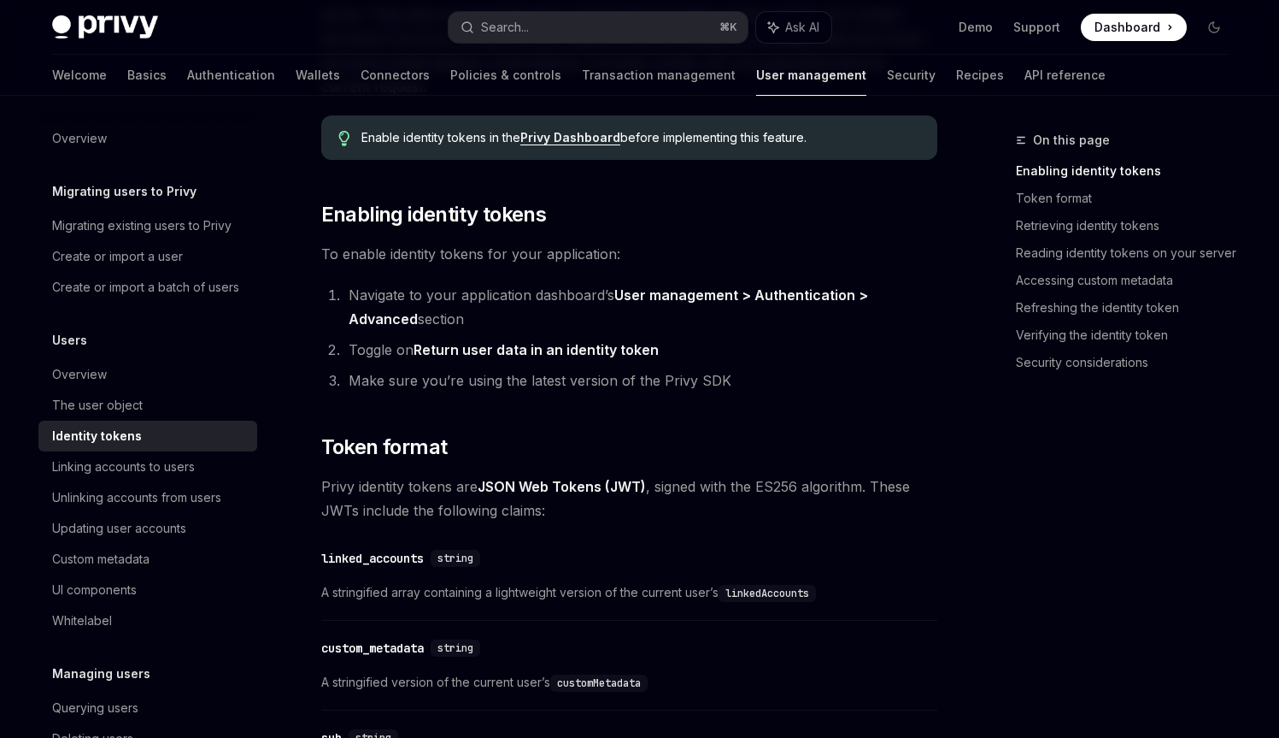
drag, startPoint x: 449, startPoint y: 350, endPoint x: 625, endPoint y: 351, distance: 176.1
click at [625, 351] on strong "Return user data in an identity token" at bounding box center [536, 349] width 245 height 17
click at [626, 351] on strong "Return user data in an identity token" at bounding box center [536, 349] width 245 height 17
drag, startPoint x: 626, startPoint y: 351, endPoint x: 447, endPoint y: 350, distance: 178.6
click at [447, 350] on strong "Return user data in an identity token" at bounding box center [536, 349] width 245 height 17
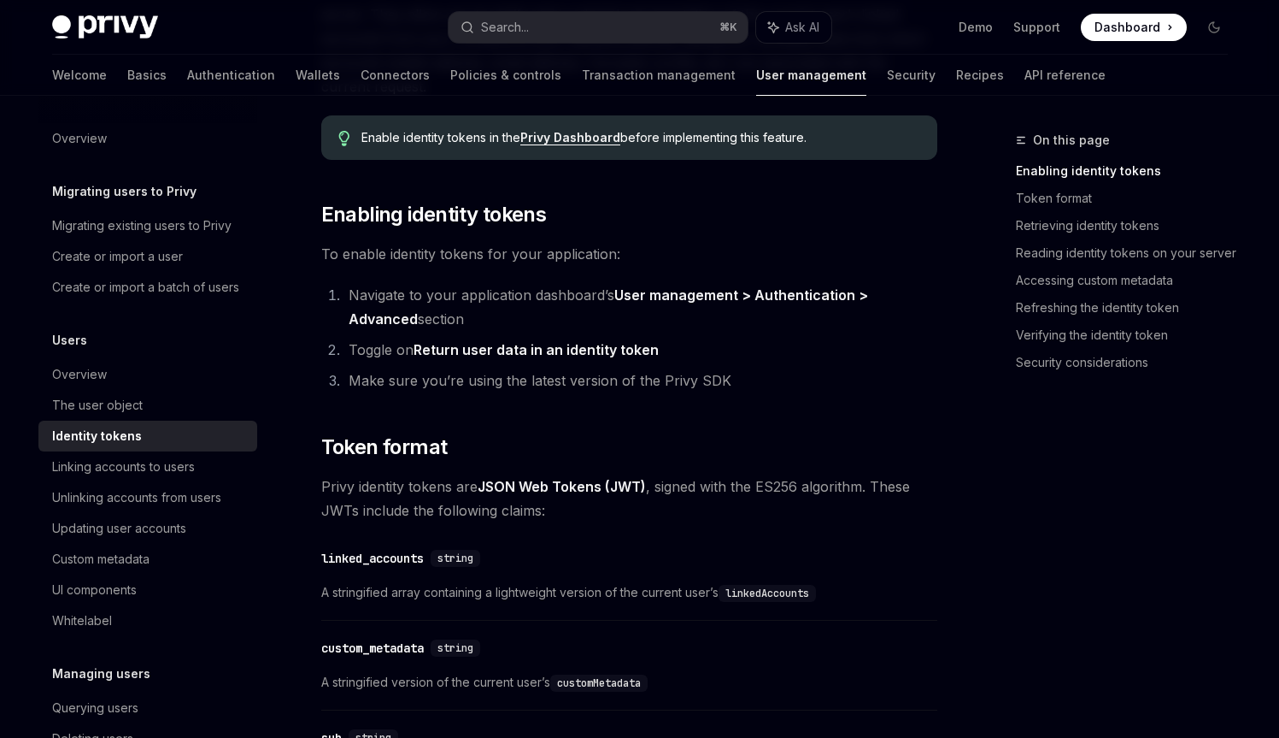
click at [387, 366] on ol "Navigate to your application dashboard’s User management > Authentication > Adv…" at bounding box center [629, 337] width 616 height 109
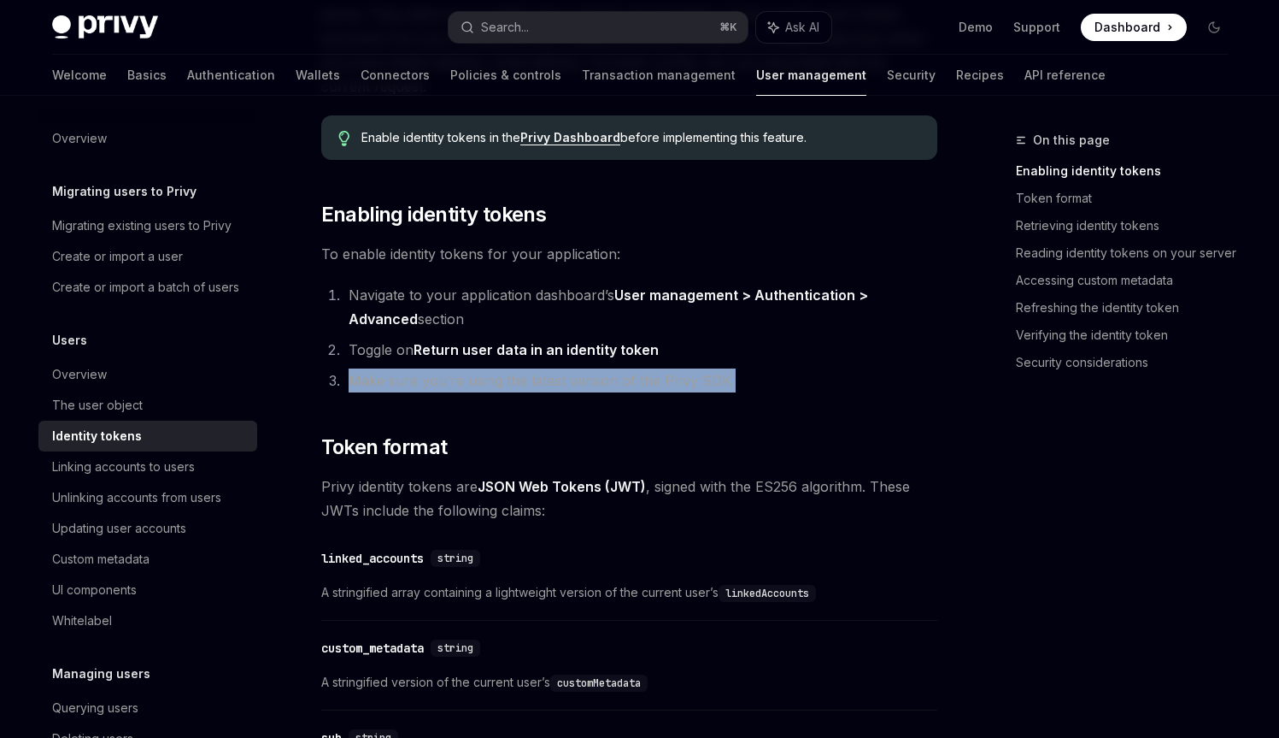
drag, startPoint x: 387, startPoint y: 366, endPoint x: 406, endPoint y: 375, distance: 21.0
click at [406, 375] on ol "Navigate to your application dashboard’s User management > Authentication > Adv…" at bounding box center [629, 337] width 616 height 109
click at [406, 375] on li "Make sure you’re using the latest version of the Privy SDK" at bounding box center [641, 380] width 594 height 24
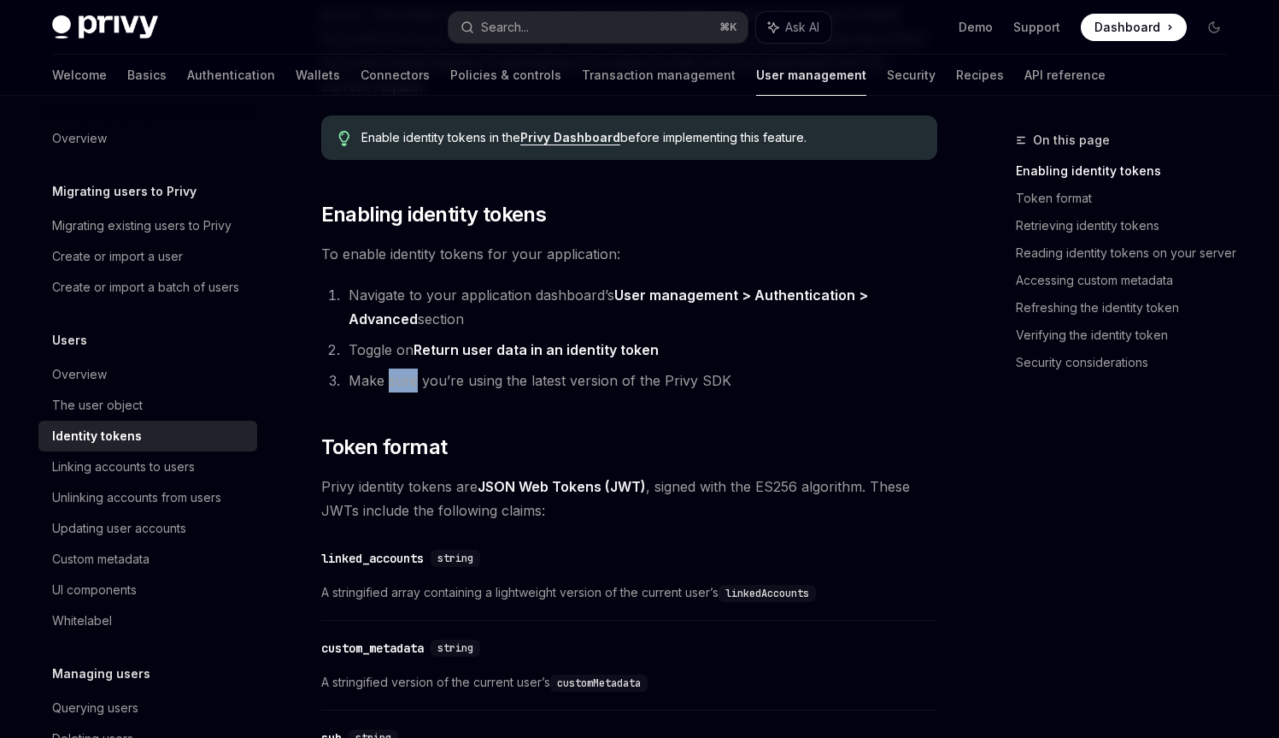
click at [406, 375] on li "Make sure you’re using the latest version of the Privy SDK" at bounding box center [641, 380] width 594 height 24
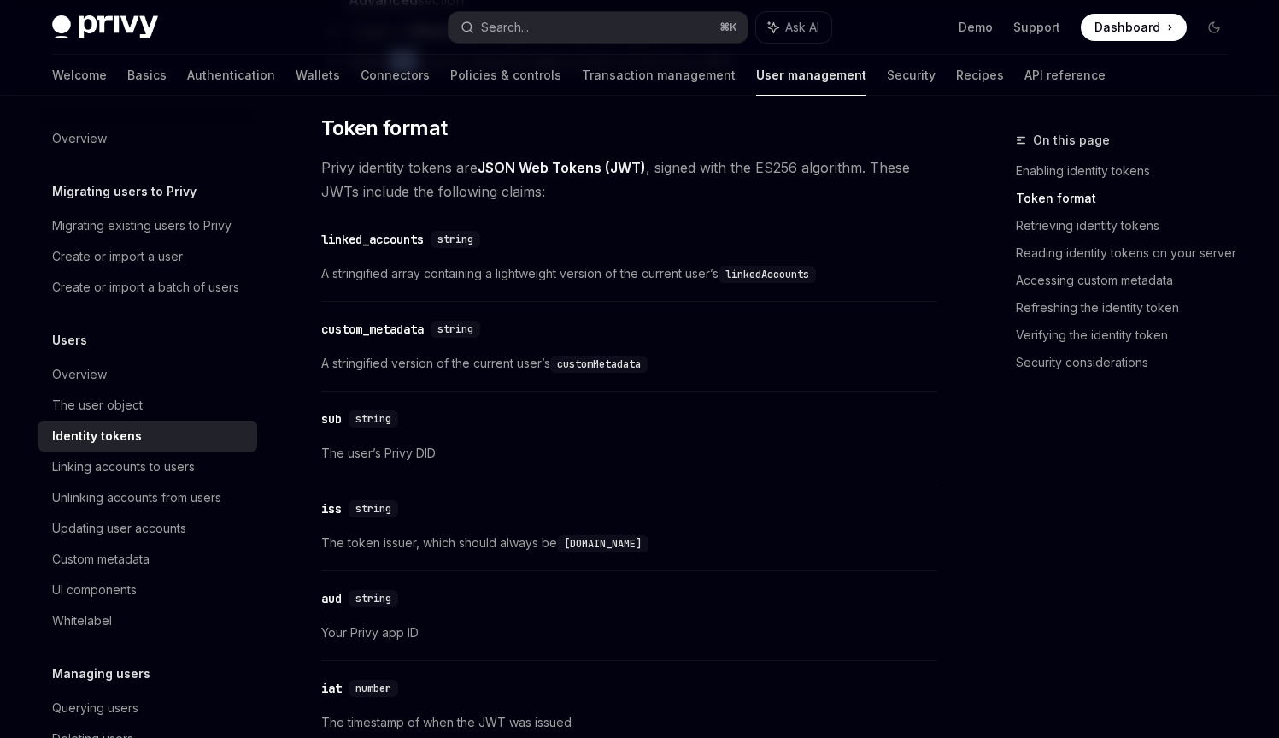
scroll to position [679, 0]
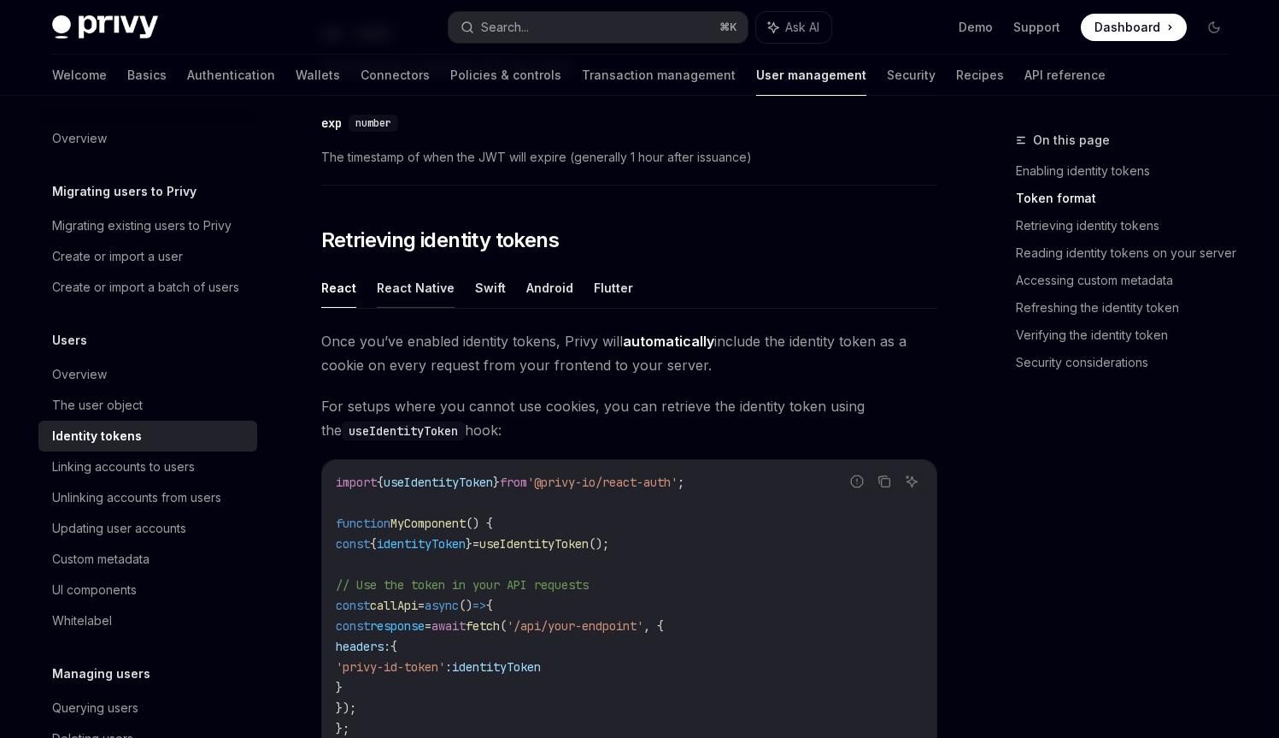
click at [414, 303] on button "React Native" at bounding box center [416, 287] width 78 height 40
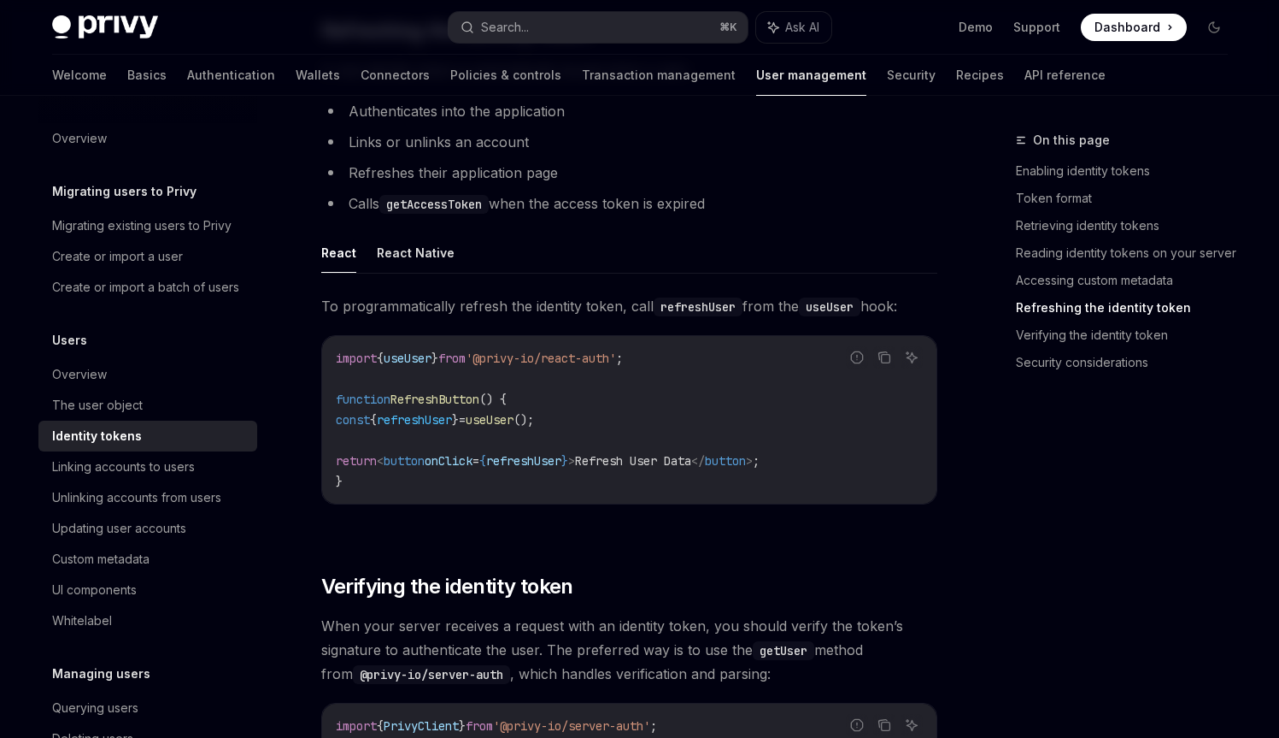
scroll to position [4099, 0]
click at [412, 303] on span "To programmatically refresh the identity token, call refreshUser from the useUs…" at bounding box center [629, 305] width 616 height 24
drag, startPoint x: 412, startPoint y: 303, endPoint x: 417, endPoint y: 271, distance: 32.9
click at [417, 272] on div "React React Native To programmatically refresh the identity token, call refresh…" at bounding box center [629, 381] width 616 height 299
click at [418, 270] on button "React Native" at bounding box center [416, 252] width 78 height 40
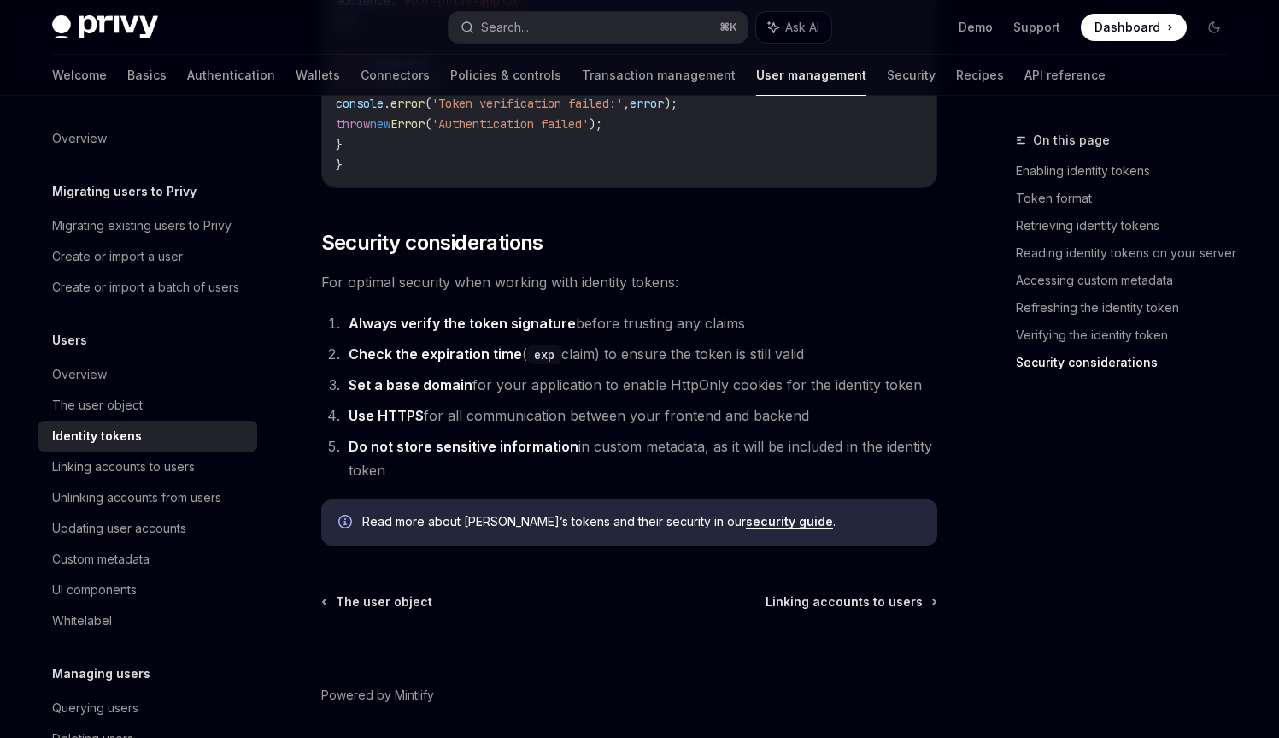
scroll to position [5827, 0]
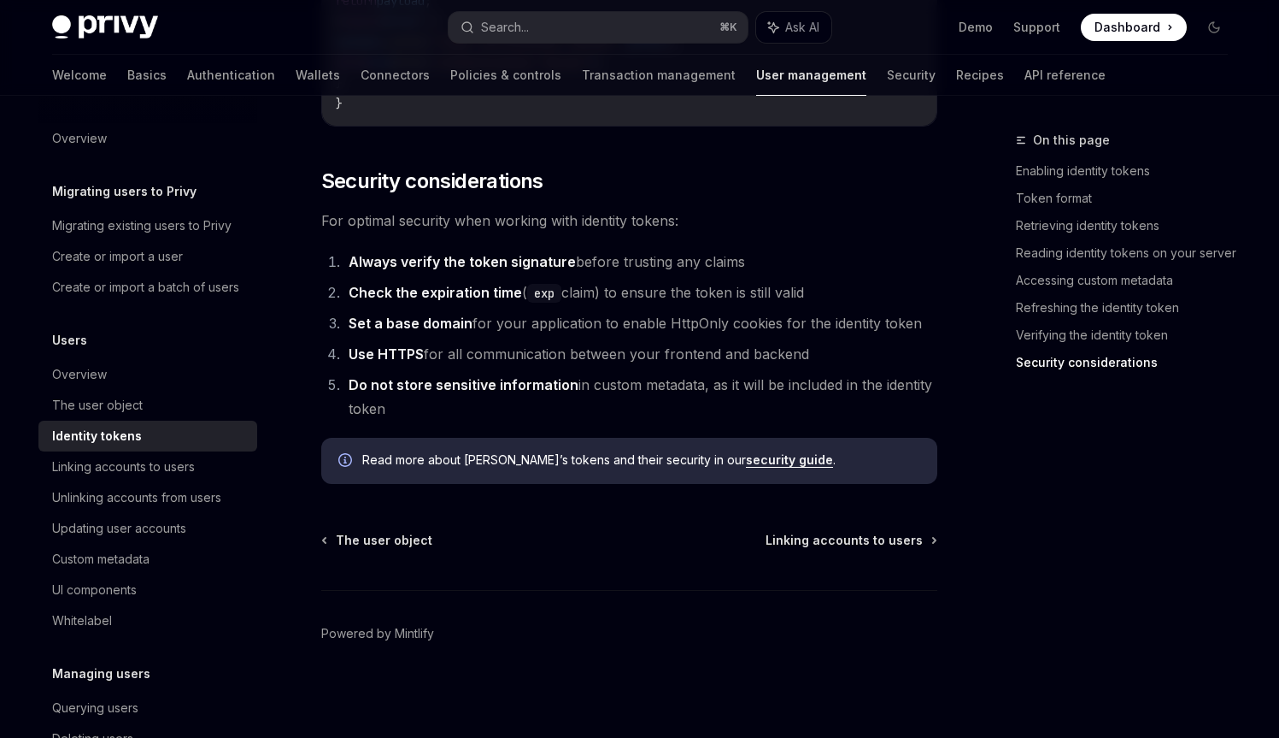
click at [419, 260] on strong "Always verify the token signature" at bounding box center [462, 261] width 227 height 17
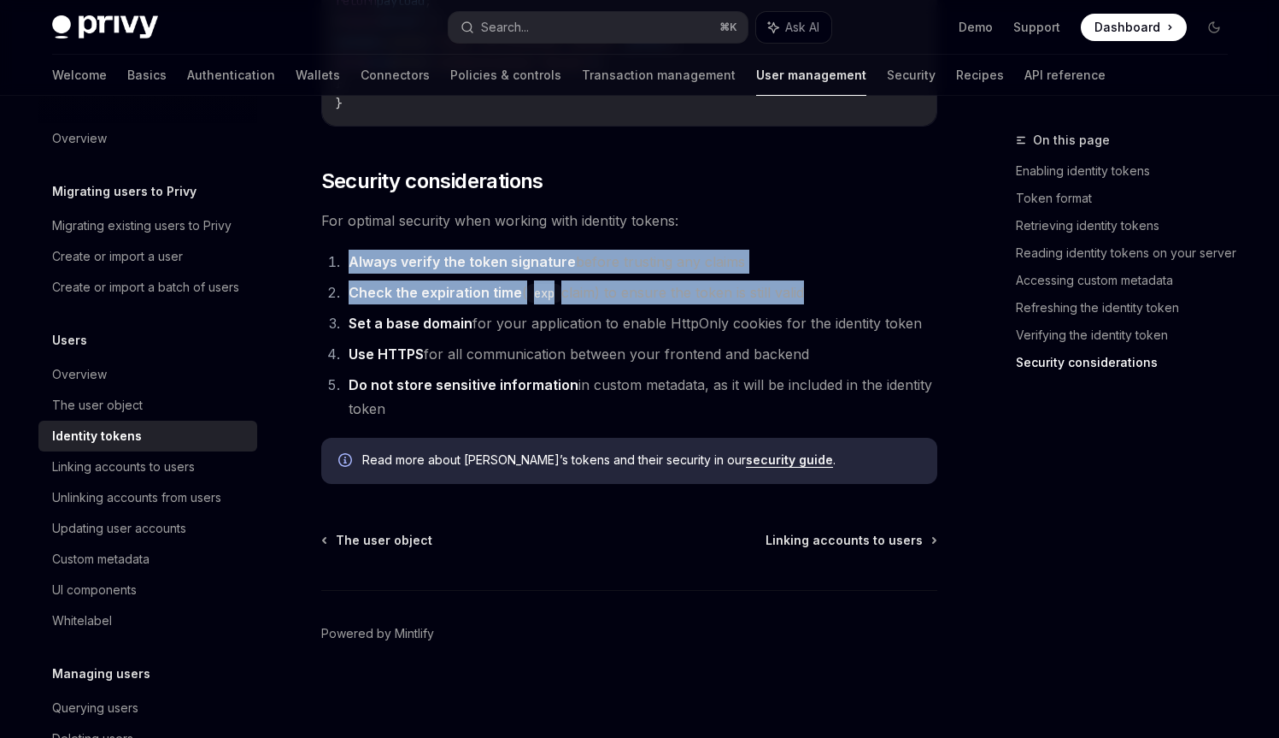
drag, startPoint x: 419, startPoint y: 260, endPoint x: 414, endPoint y: 279, distance: 20.1
click at [414, 279] on ol "Always verify the token signature before trusting any claims Check the expirati…" at bounding box center [629, 335] width 616 height 171
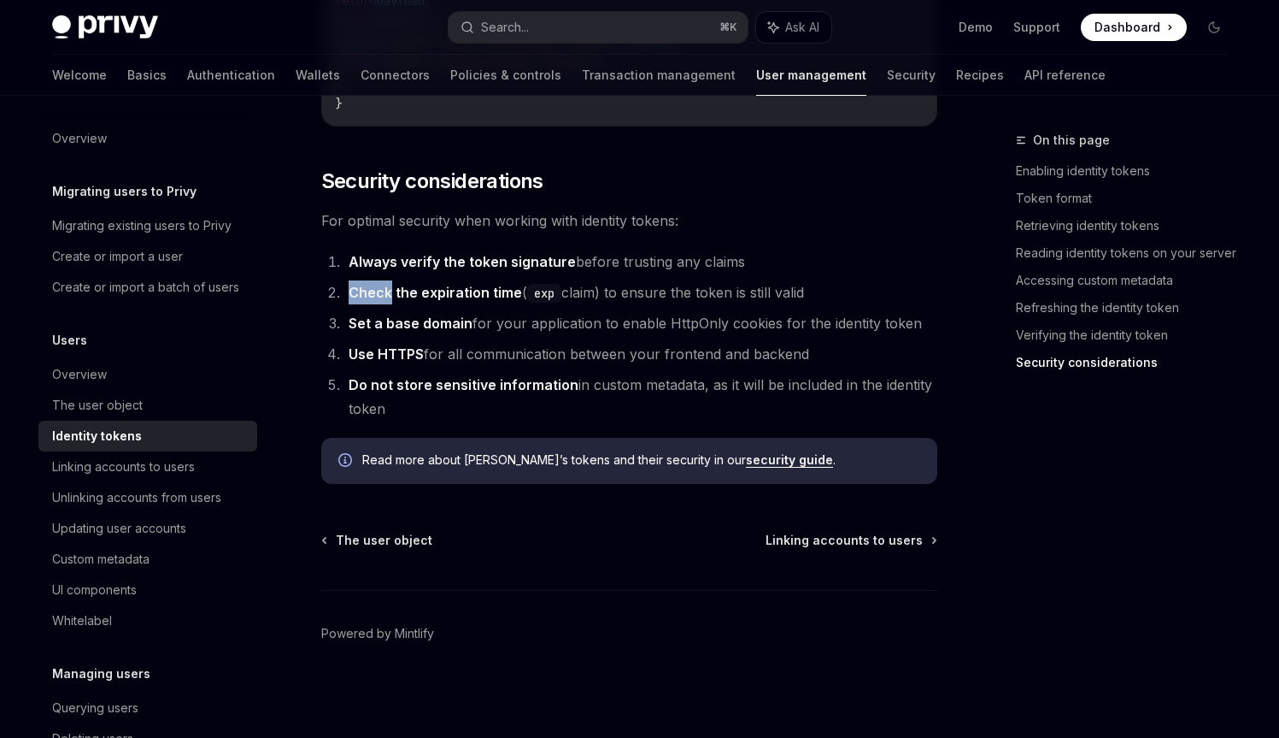
click at [414, 279] on ol "Always verify the token signature before trusting any claims Check the expirati…" at bounding box center [629, 335] width 616 height 171
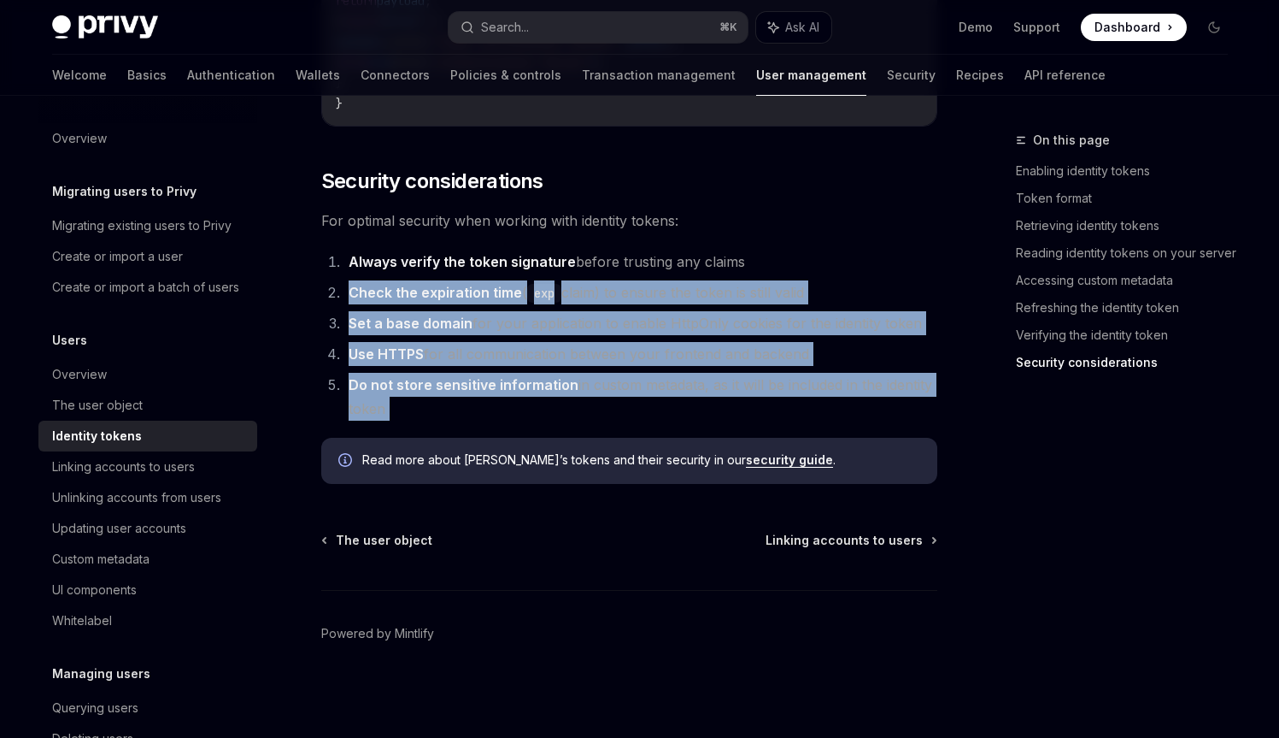
drag, startPoint x: 414, startPoint y: 279, endPoint x: 426, endPoint y: 378, distance: 98.9
click at [426, 378] on ol "Always verify the token signature before trusting any claims Check the expirati…" at bounding box center [629, 335] width 616 height 171
click at [426, 378] on strong "Do not store sensitive information" at bounding box center [464, 384] width 230 height 17
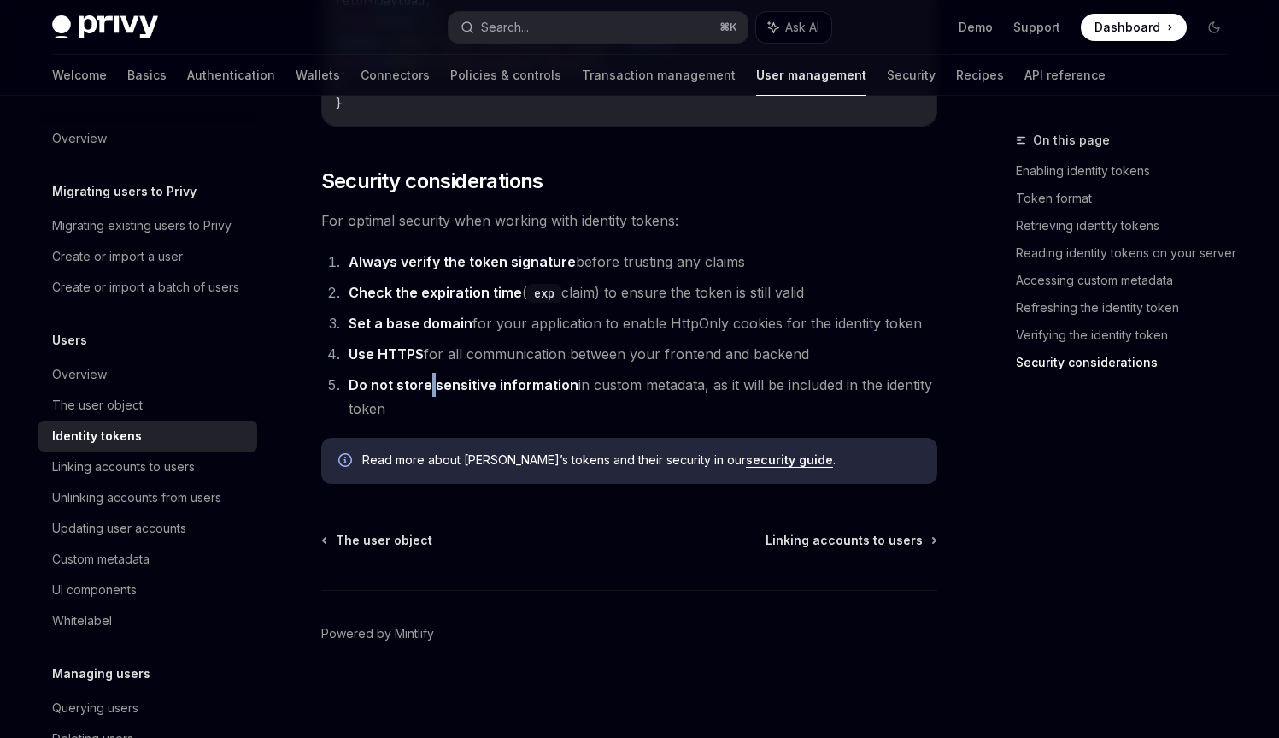
click at [426, 378] on strong "Do not store sensitive information" at bounding box center [464, 384] width 230 height 17
click at [153, 538] on div "Updating user accounts" at bounding box center [119, 528] width 134 height 21
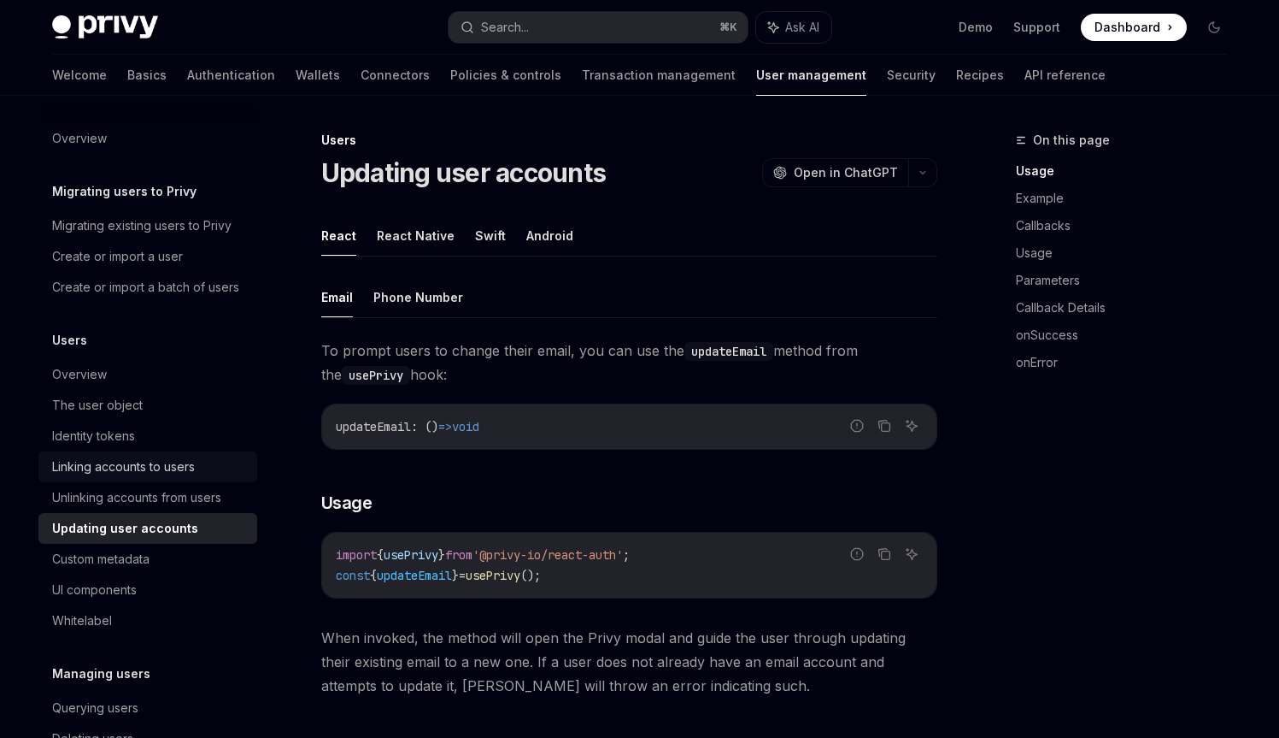
click at [154, 482] on link "Linking accounts to users" at bounding box center [147, 466] width 219 height 31
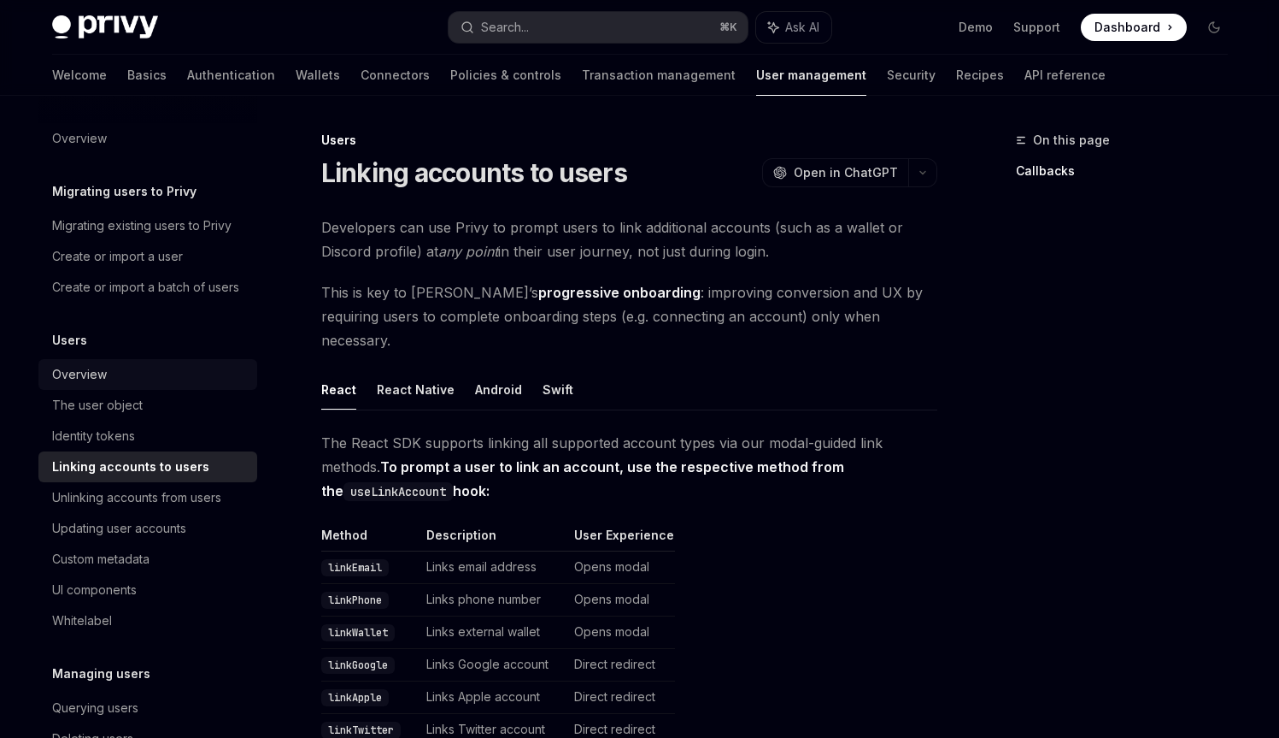
click at [97, 385] on div "Overview" at bounding box center [79, 374] width 55 height 21
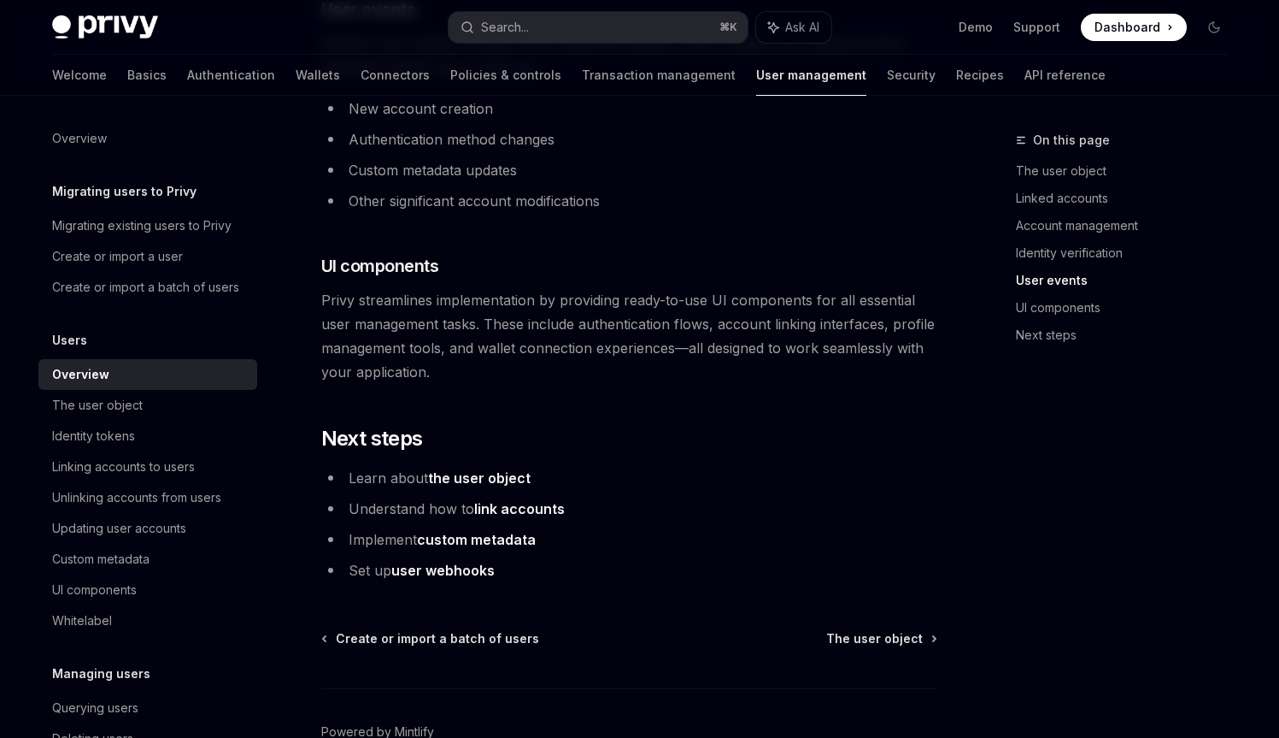
scroll to position [1725, 0]
click at [151, 225] on div "Migrating existing users to Privy" at bounding box center [141, 225] width 179 height 21
type textarea "*"
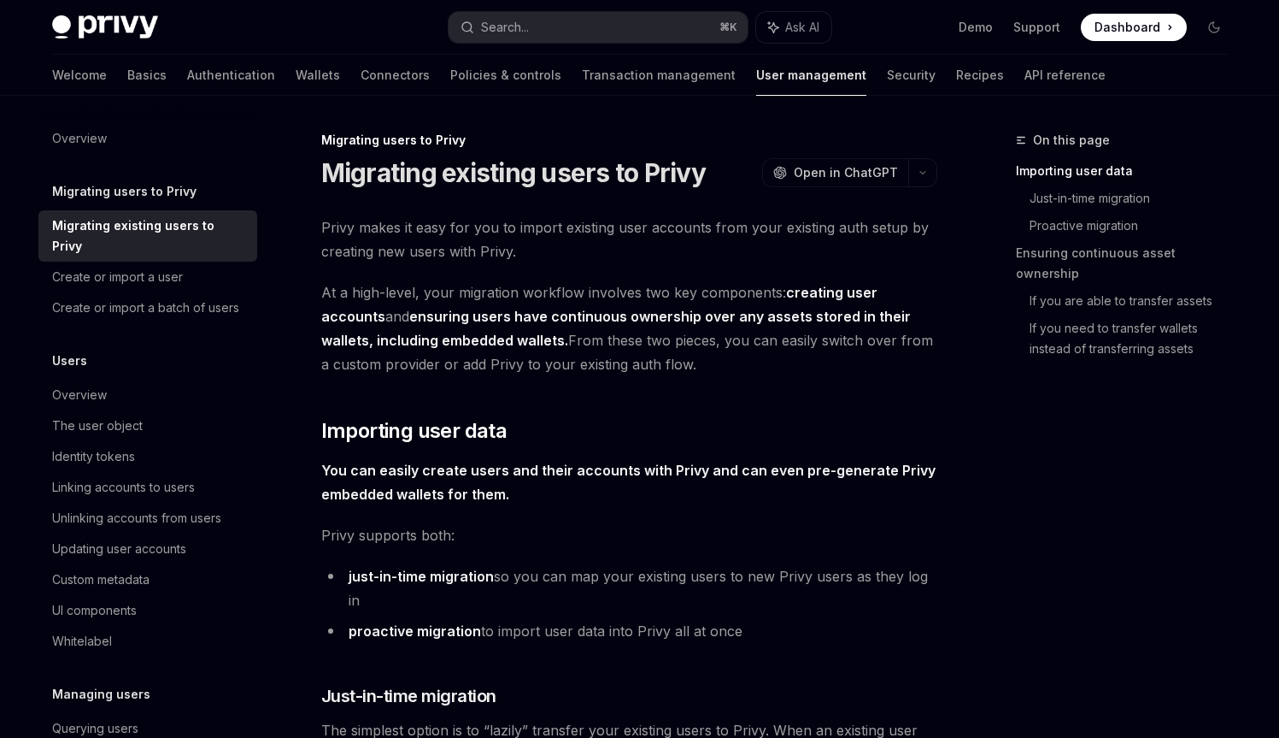
click at [408, 183] on h1 "Migrating existing users to Privy" at bounding box center [513, 172] width 385 height 31
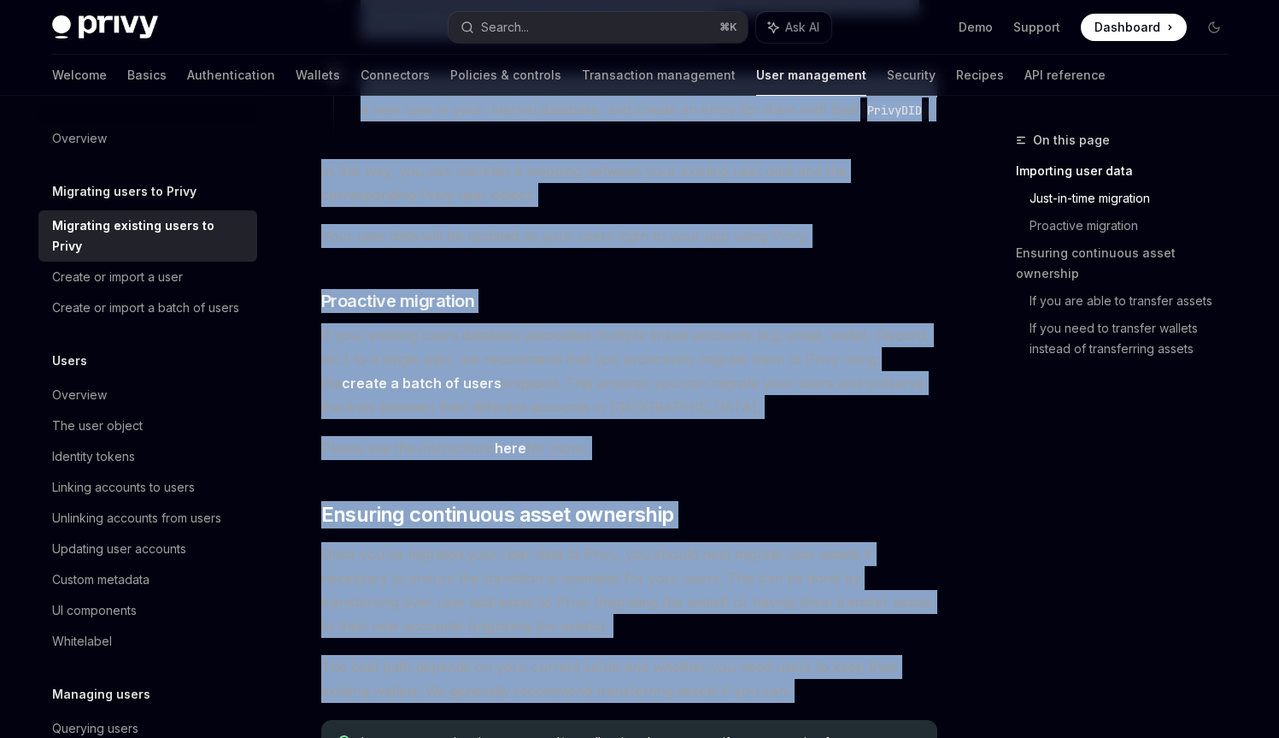
scroll to position [2077, 0]
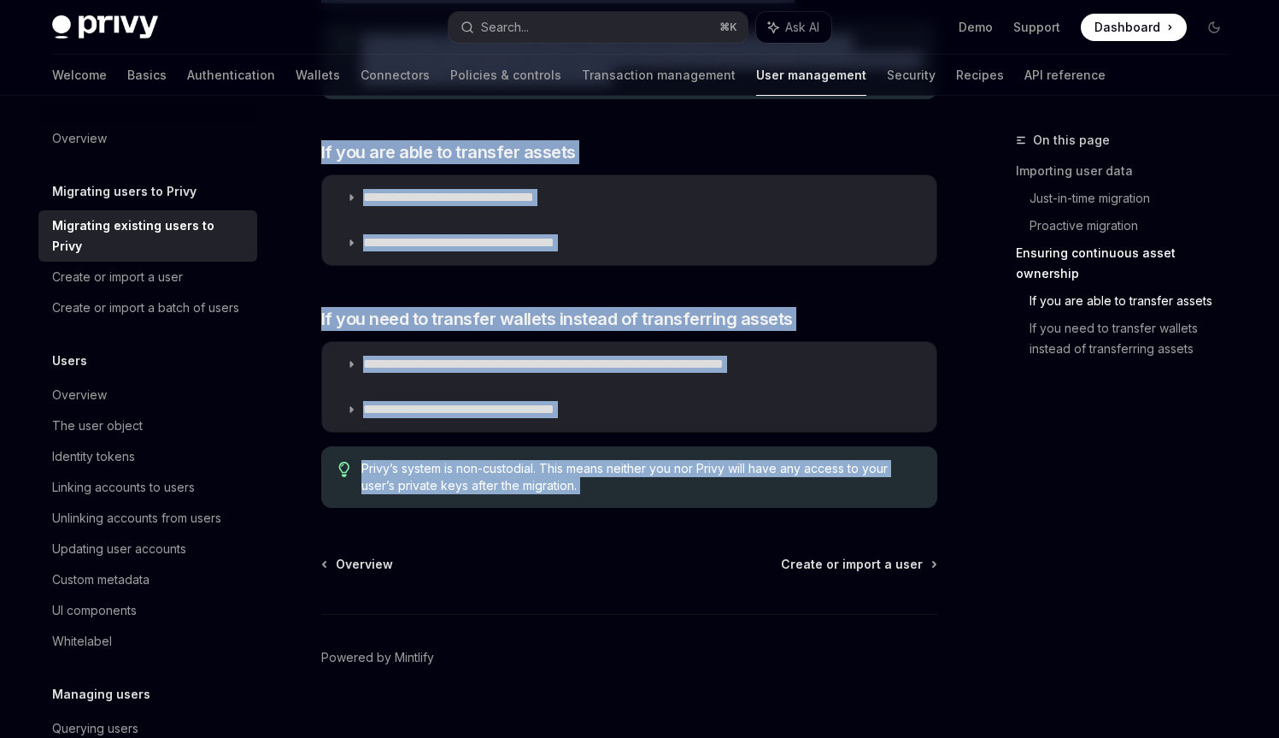
drag, startPoint x: 408, startPoint y: 183, endPoint x: 491, endPoint y: 446, distance: 276.2
copy div "Migrating existing users to Privy OpenAI Open in ChatGPT OpenAI Open in ChatGPT…"
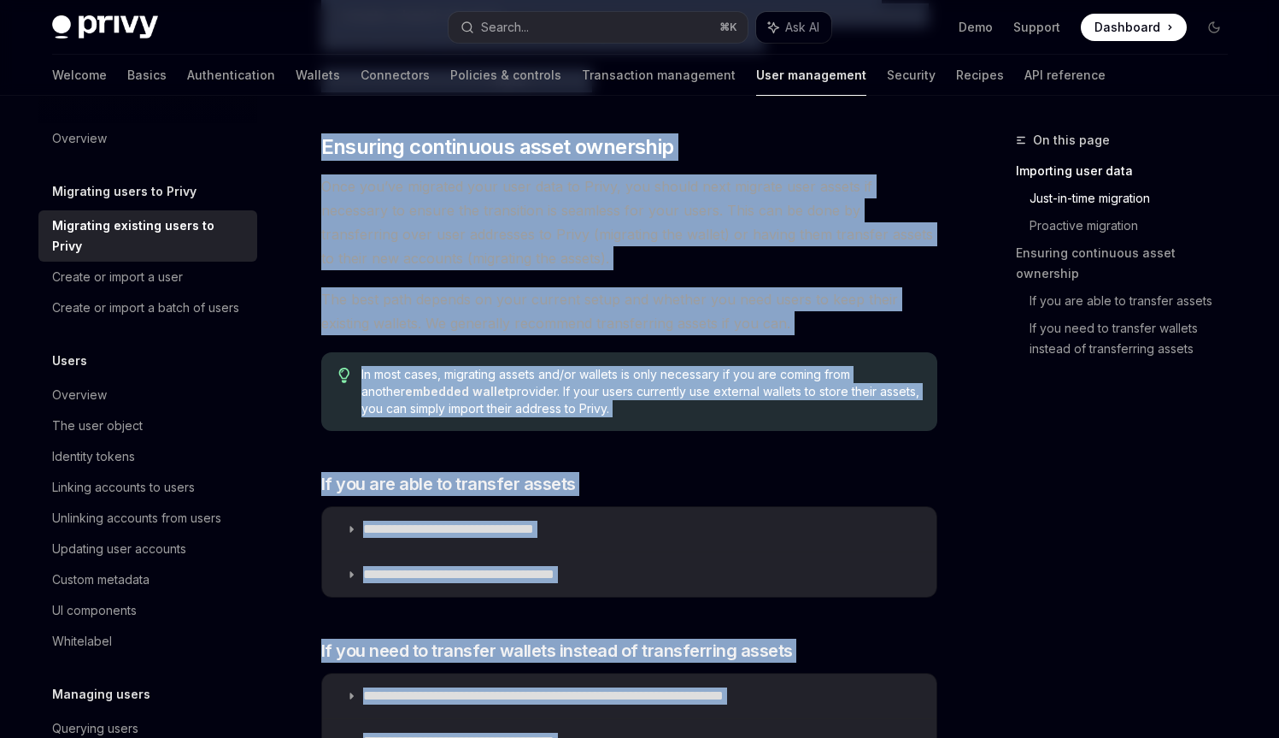
scroll to position [0, 0]
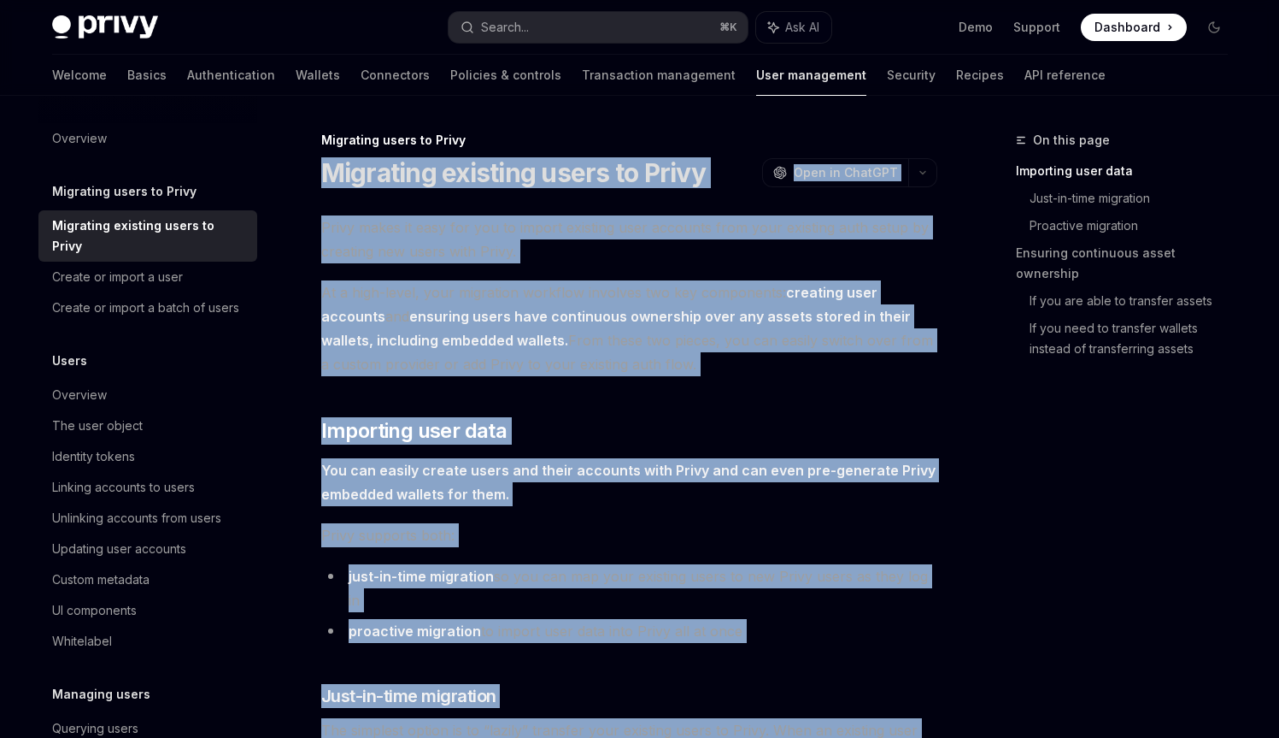
click at [474, 463] on strong "You can easily create users and their accounts with Privy and can even pre-gene…" at bounding box center [628, 481] width 614 height 41
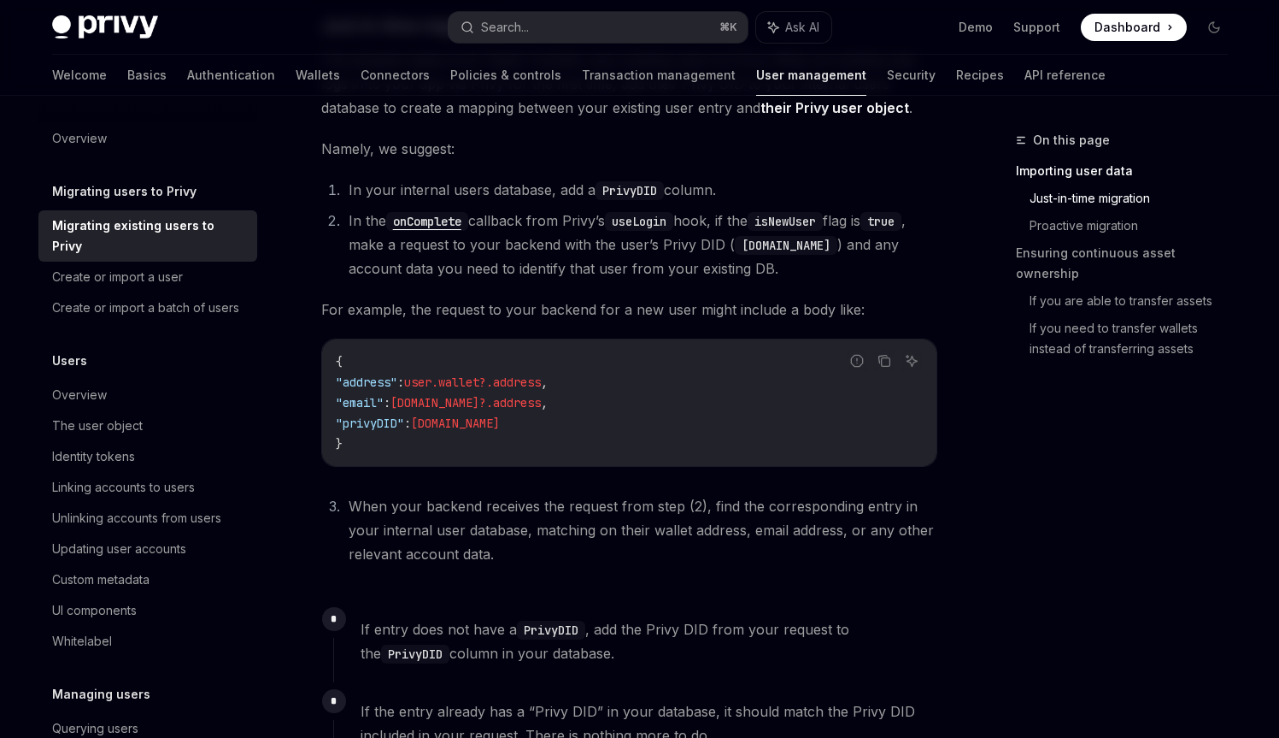
scroll to position [667, 0]
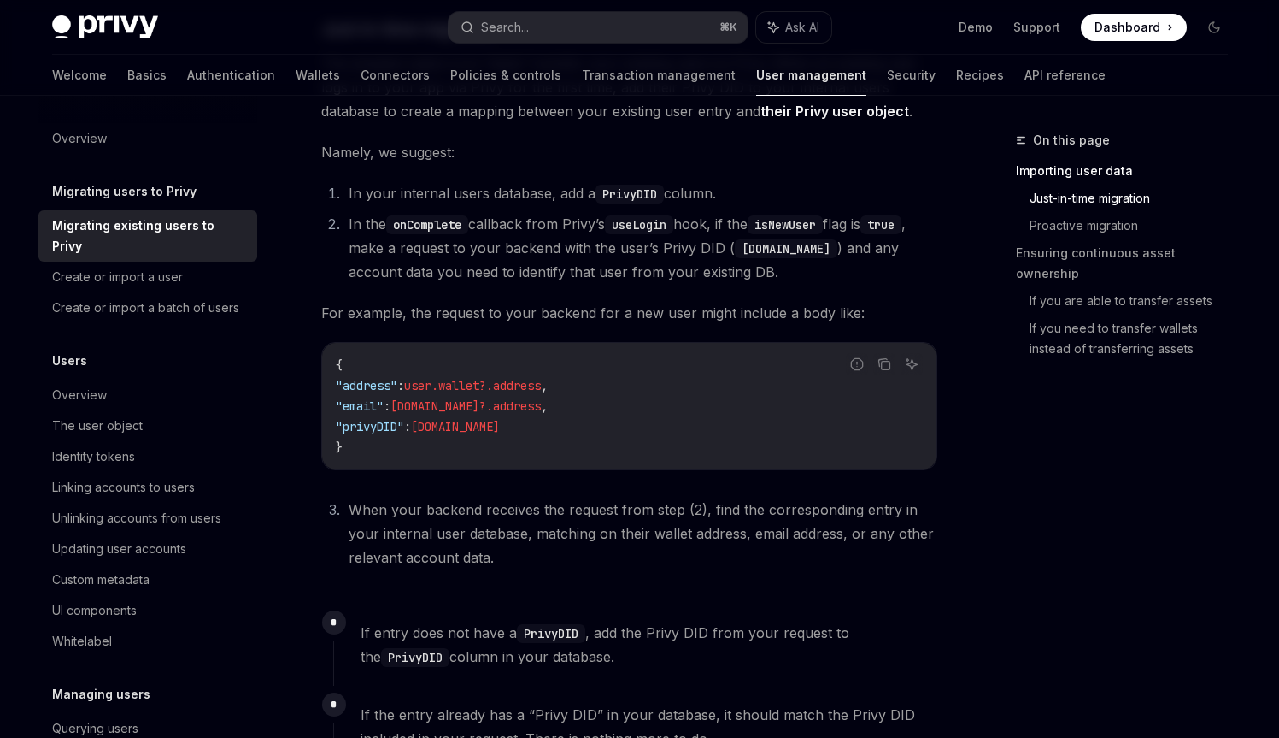
click at [472, 458] on div "Privy makes it easy for you to import existing user accounts from your existing…" at bounding box center [629, 733] width 616 height 2369
click at [411, 419] on span ":" at bounding box center [407, 426] width 7 height 15
drag, startPoint x: 432, startPoint y: 408, endPoint x: 458, endPoint y: 403, distance: 26.8
click at [458, 419] on span ""privyDID" : user.id" at bounding box center [418, 426] width 164 height 15
click at [458, 419] on span "user.id" at bounding box center [455, 426] width 89 height 15
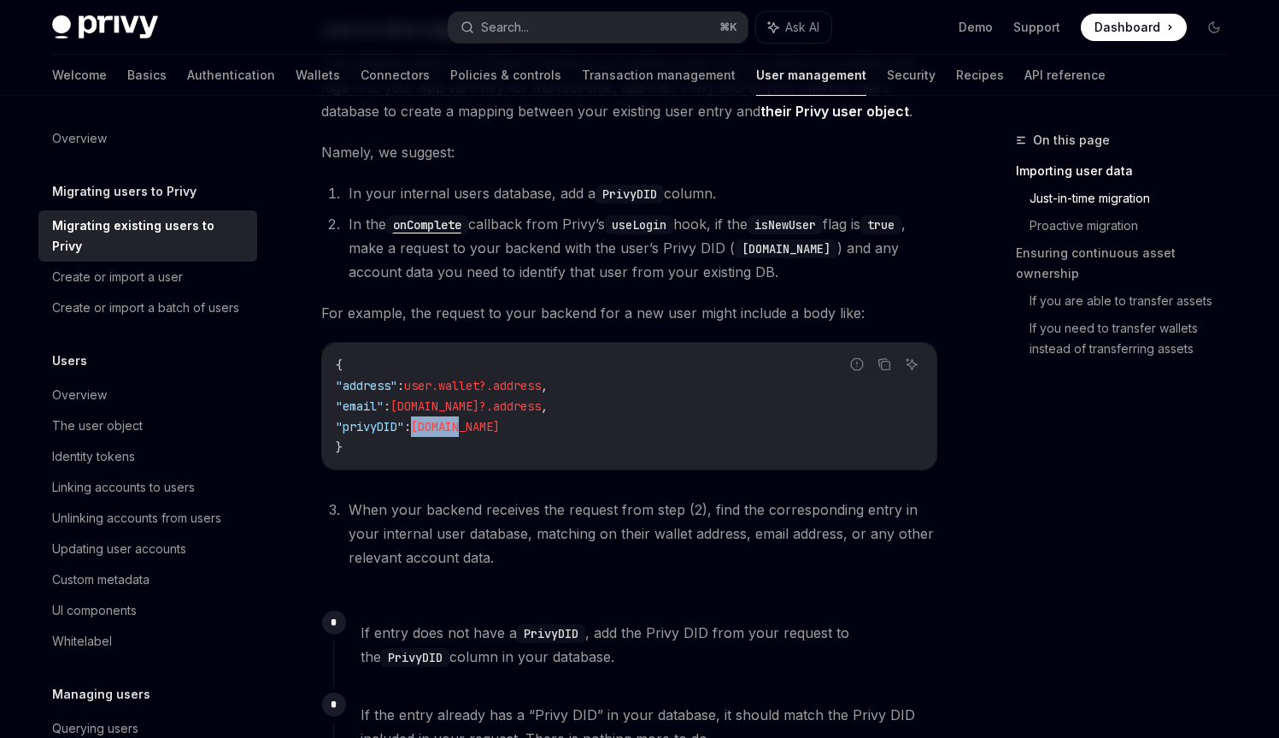
drag, startPoint x: 458, startPoint y: 403, endPoint x: 481, endPoint y: 403, distance: 23.1
click at [481, 419] on span "user.id" at bounding box center [455, 426] width 89 height 15
drag, startPoint x: 481, startPoint y: 403, endPoint x: 452, endPoint y: 407, distance: 29.4
click at [452, 419] on span "user.id" at bounding box center [455, 426] width 89 height 15
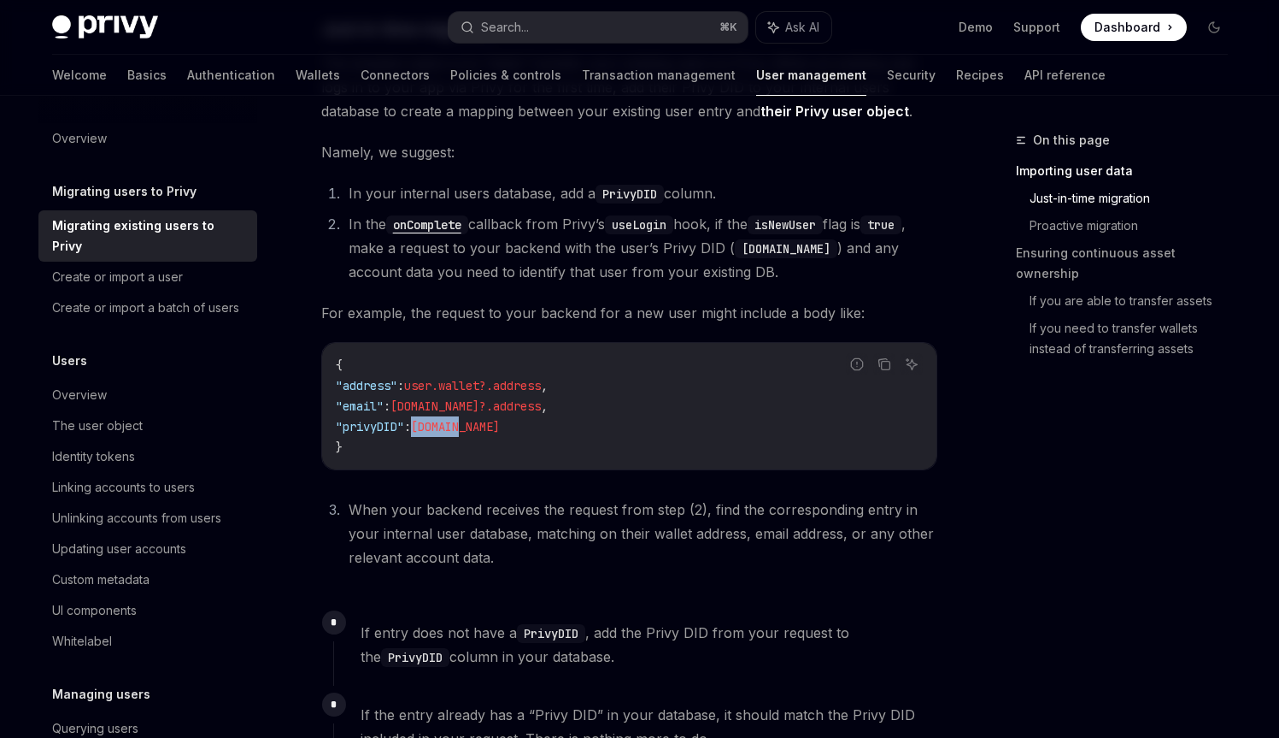
click at [452, 419] on span "user.id" at bounding box center [455, 426] width 89 height 15
drag, startPoint x: 452, startPoint y: 407, endPoint x: 473, endPoint y: 404, distance: 21.5
click at [473, 419] on span "user.id" at bounding box center [455, 426] width 89 height 15
drag, startPoint x: 473, startPoint y: 404, endPoint x: 348, endPoint y: 408, distance: 125.7
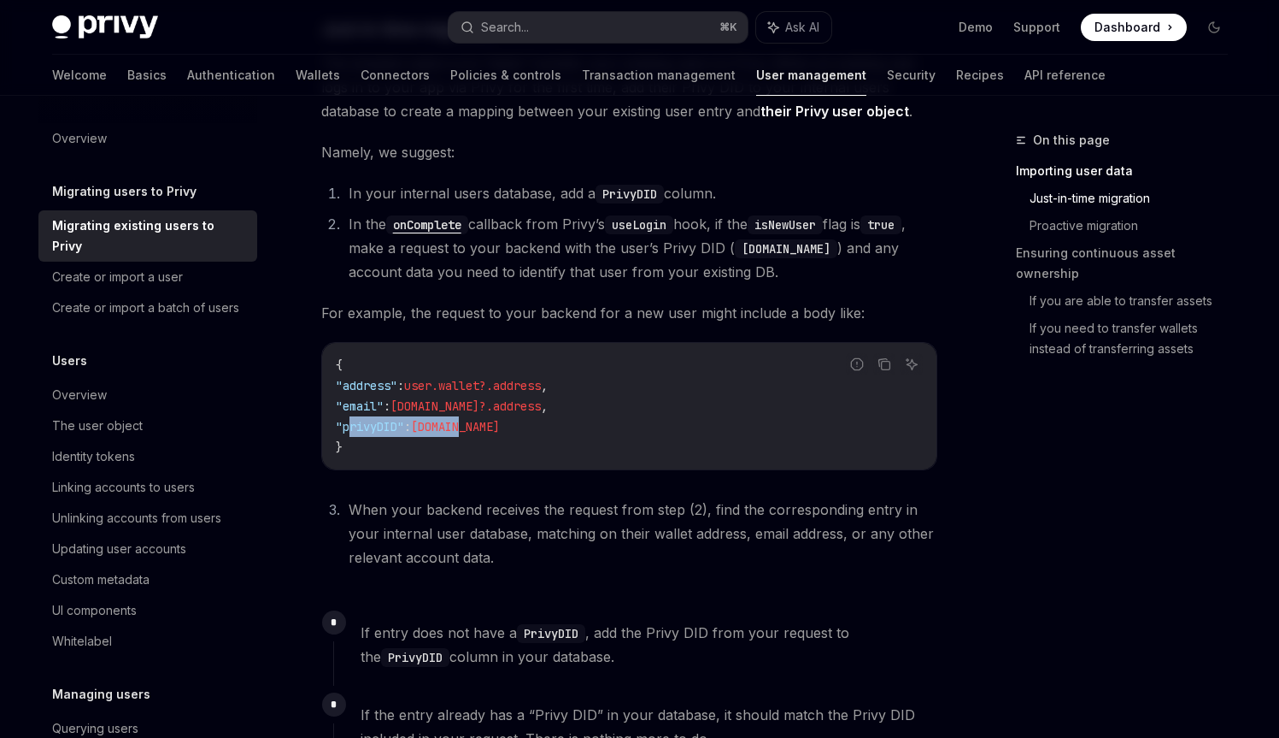
click at [348, 419] on span ""privyDID" : user.id" at bounding box center [418, 426] width 164 height 15
